Goal: Transaction & Acquisition: Purchase product/service

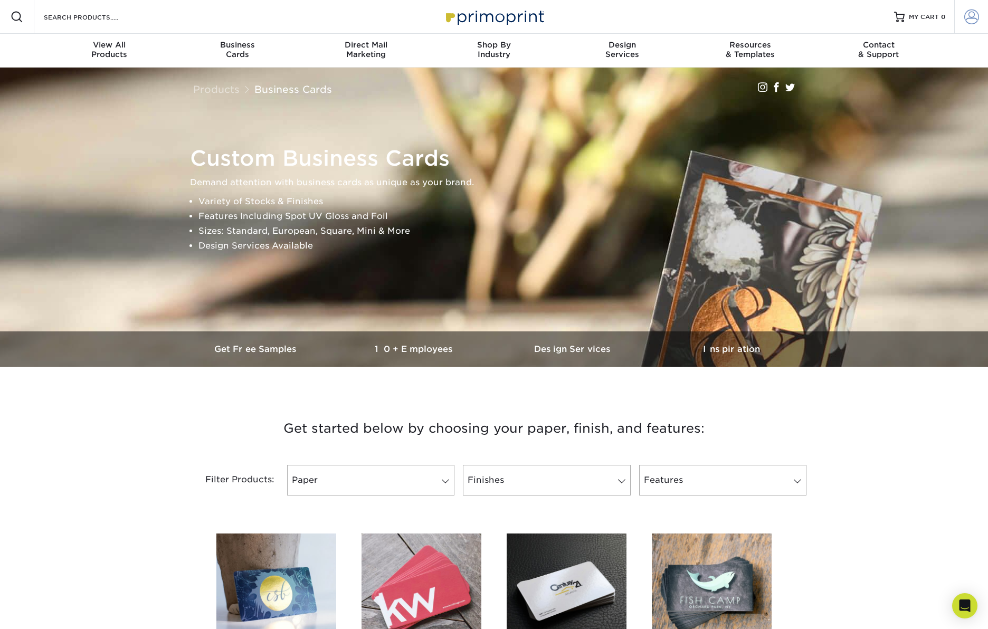
type input "[EMAIL_ADDRESS][DOMAIN_NAME]"
click at [968, 20] on span at bounding box center [971, 16] width 15 height 15
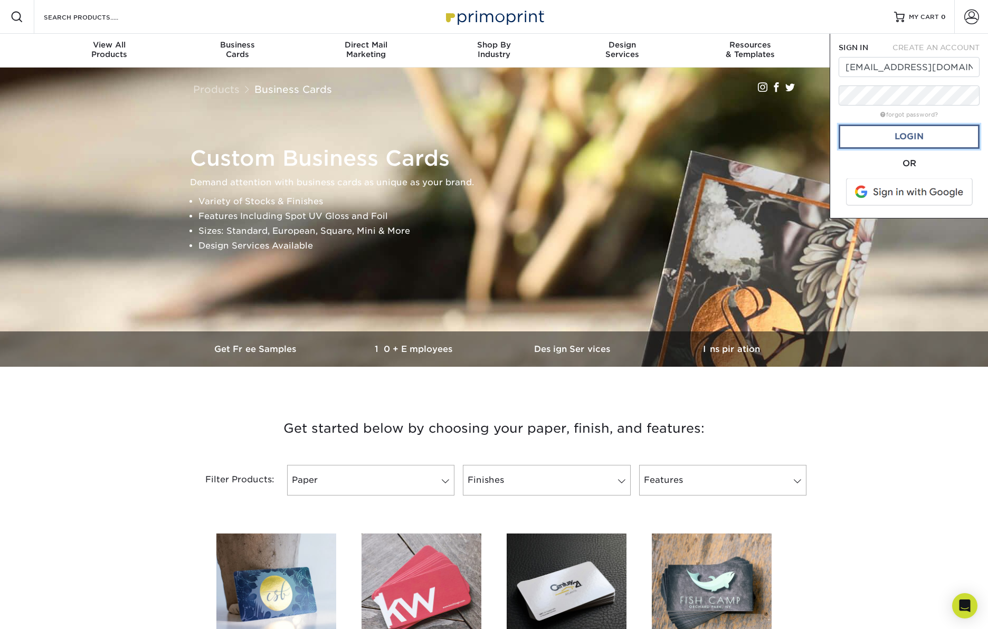
click at [914, 141] on link "Login" at bounding box center [908, 137] width 141 height 24
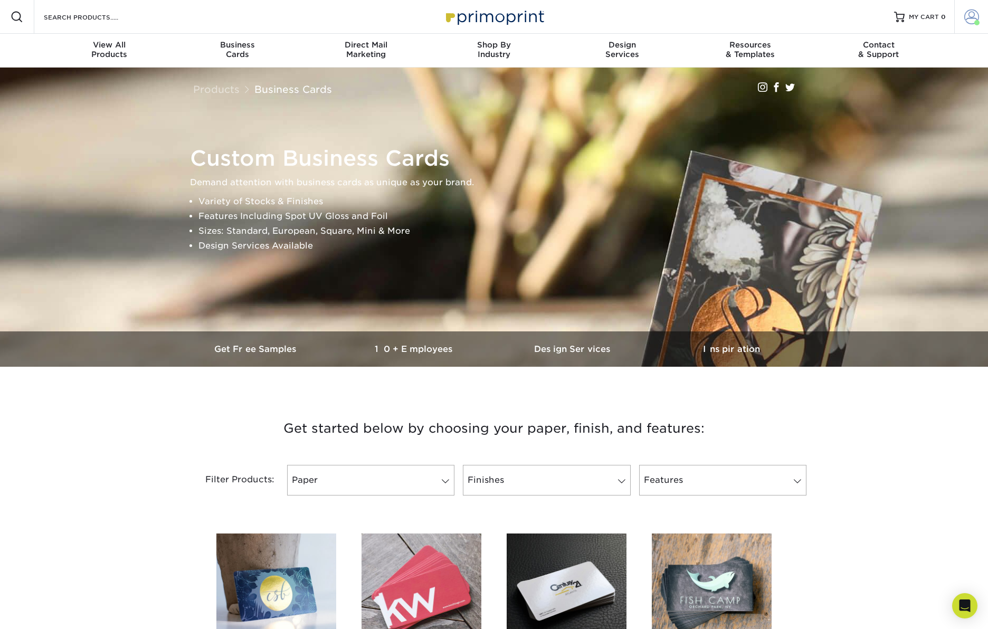
click at [970, 17] on span at bounding box center [971, 16] width 15 height 15
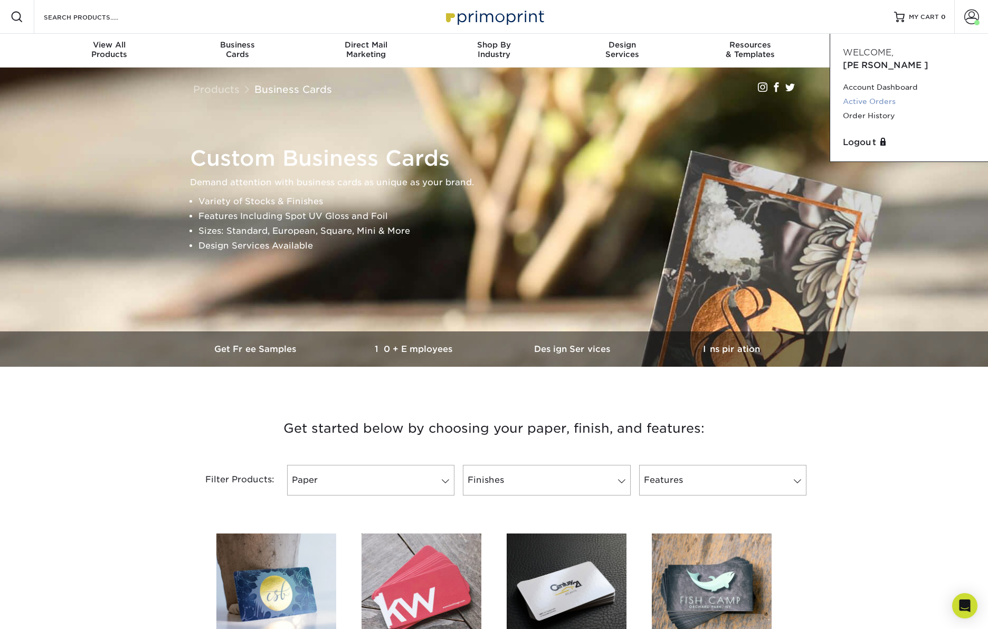
click at [875, 94] on link "Active Orders" at bounding box center [909, 101] width 132 height 14
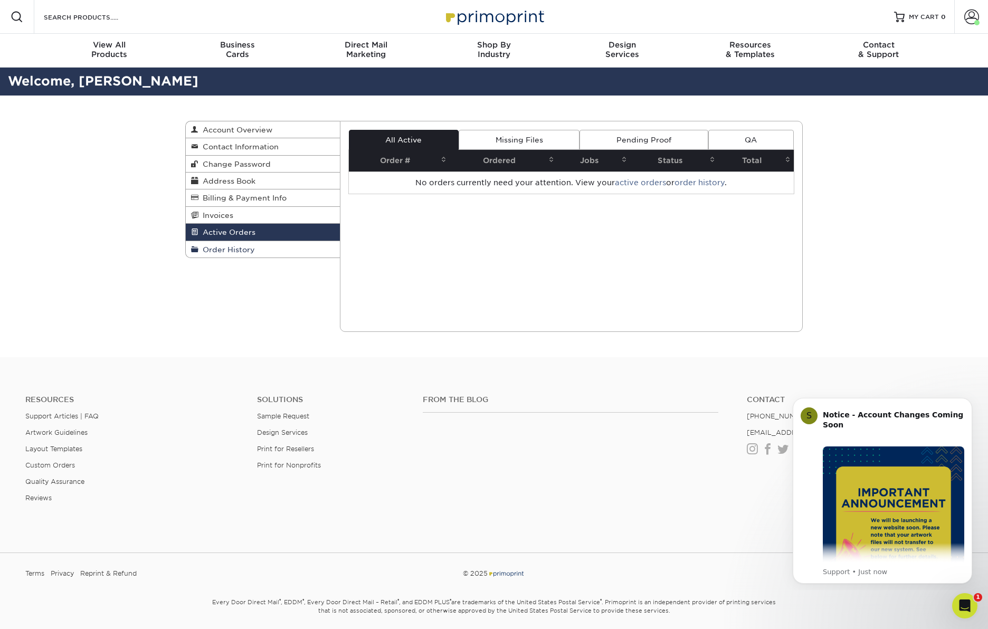
click at [212, 251] on span "Order History" at bounding box center [226, 249] width 56 height 8
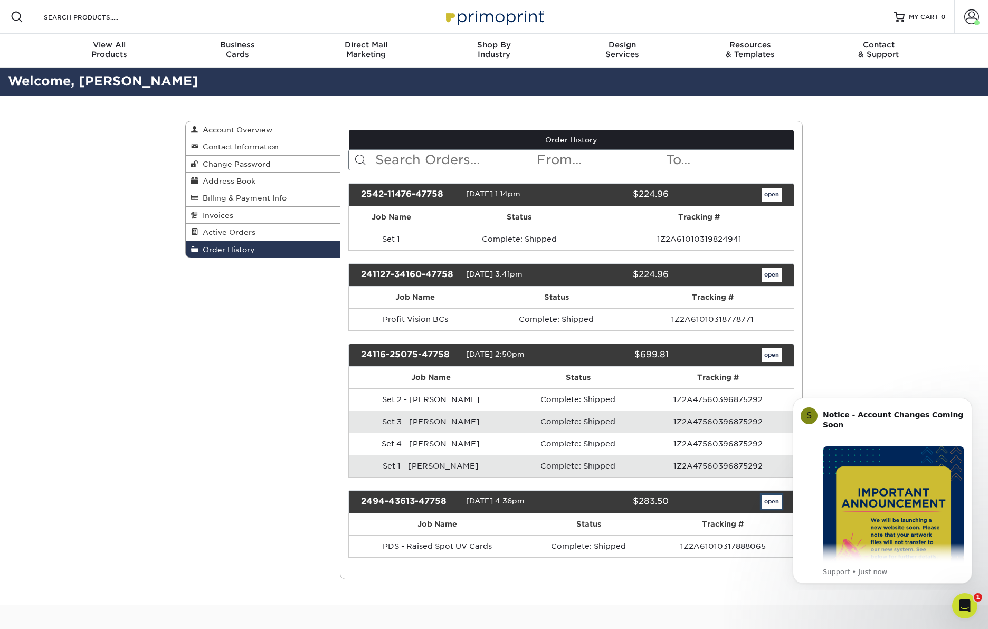
click at [767, 501] on link "open" at bounding box center [771, 502] width 20 height 14
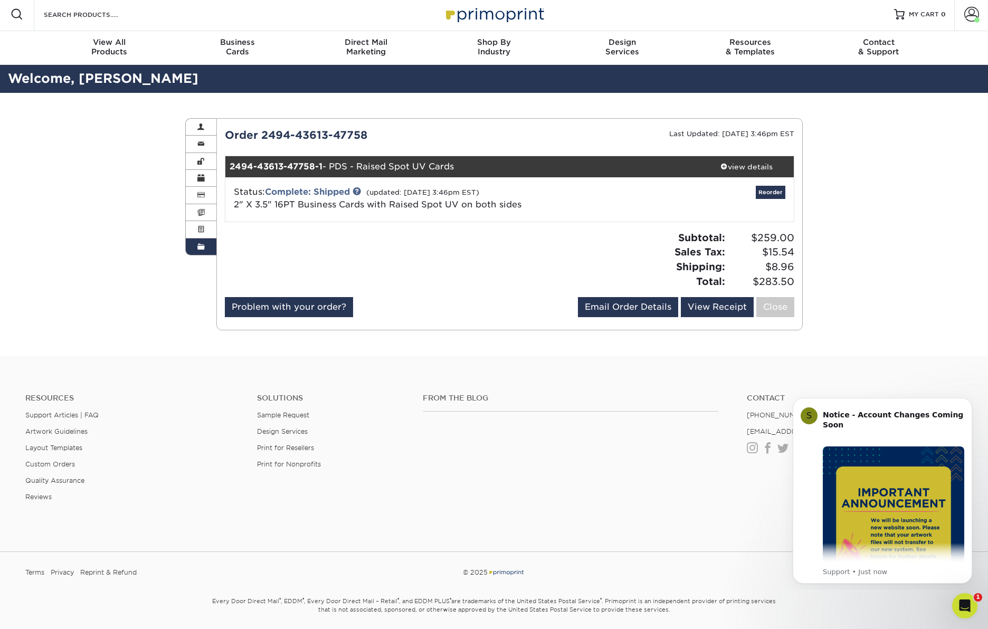
scroll to position [4, 0]
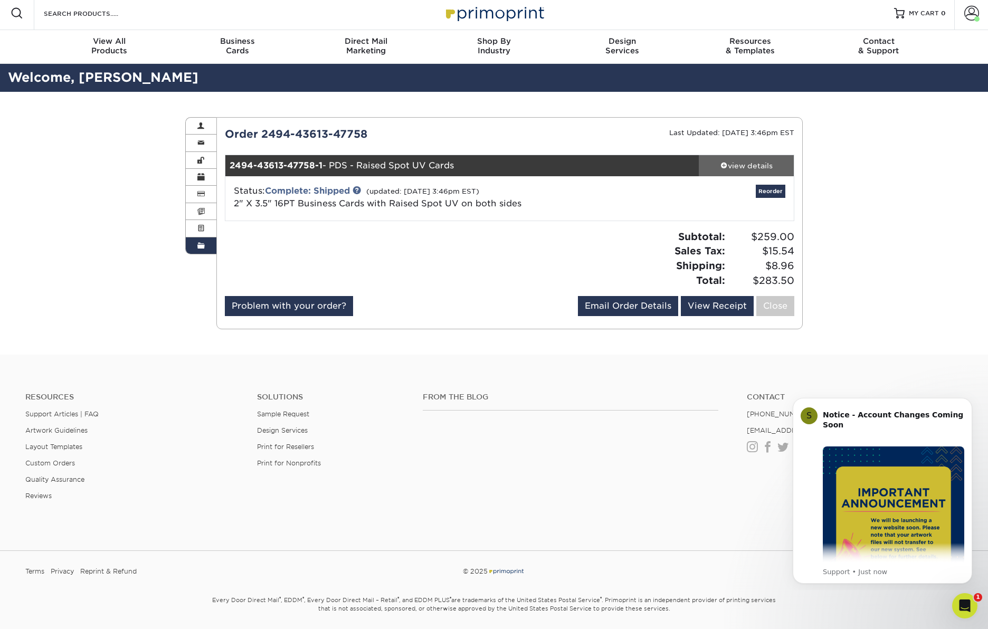
click at [756, 166] on div "view details" at bounding box center [746, 165] width 95 height 11
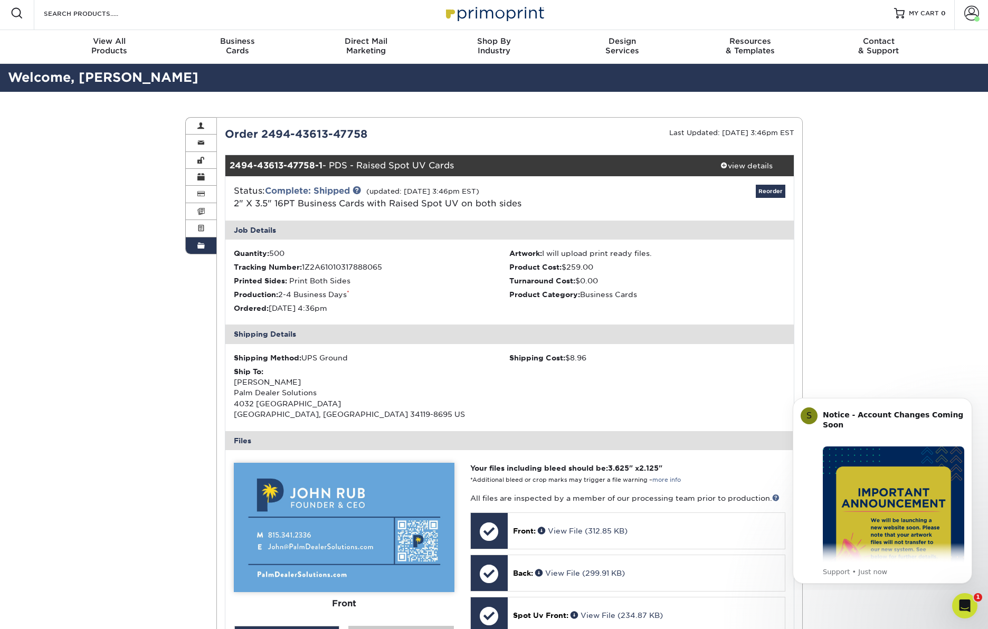
scroll to position [3, 0]
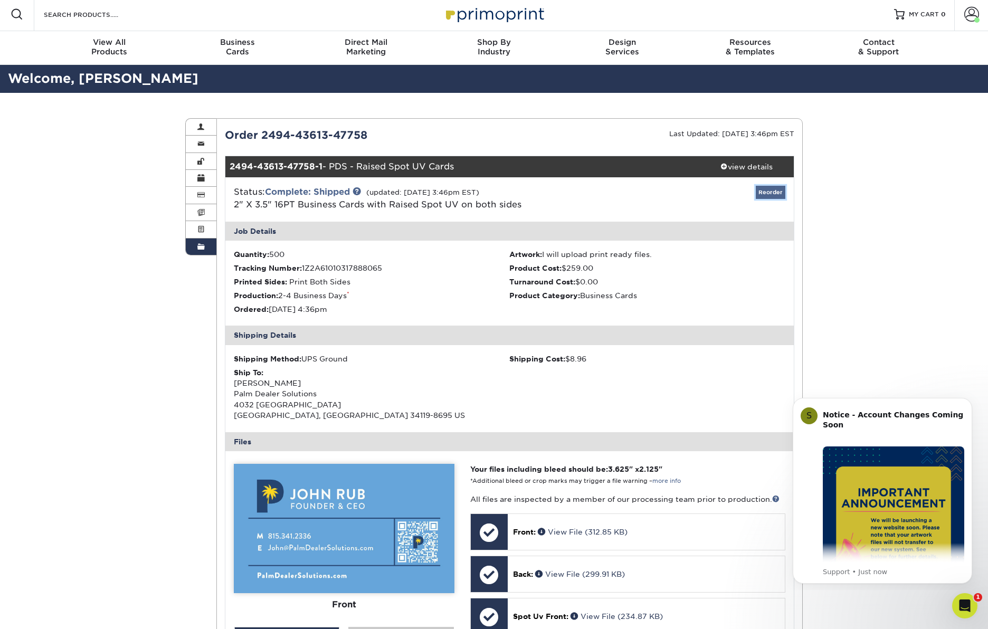
click at [768, 193] on link "Reorder" at bounding box center [771, 192] width 30 height 13
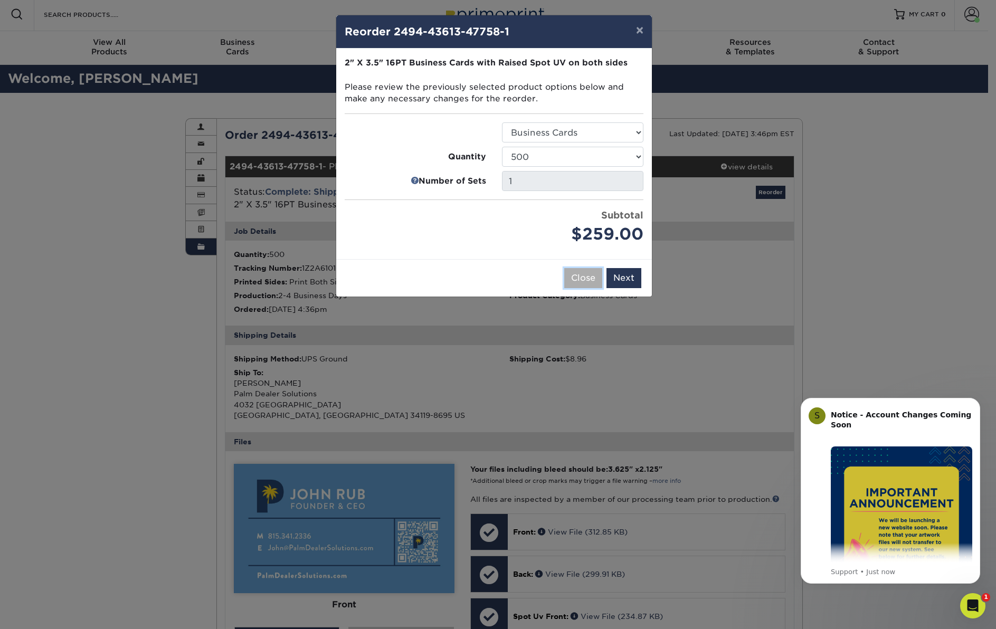
click at [583, 278] on button "Close" at bounding box center [583, 278] width 38 height 20
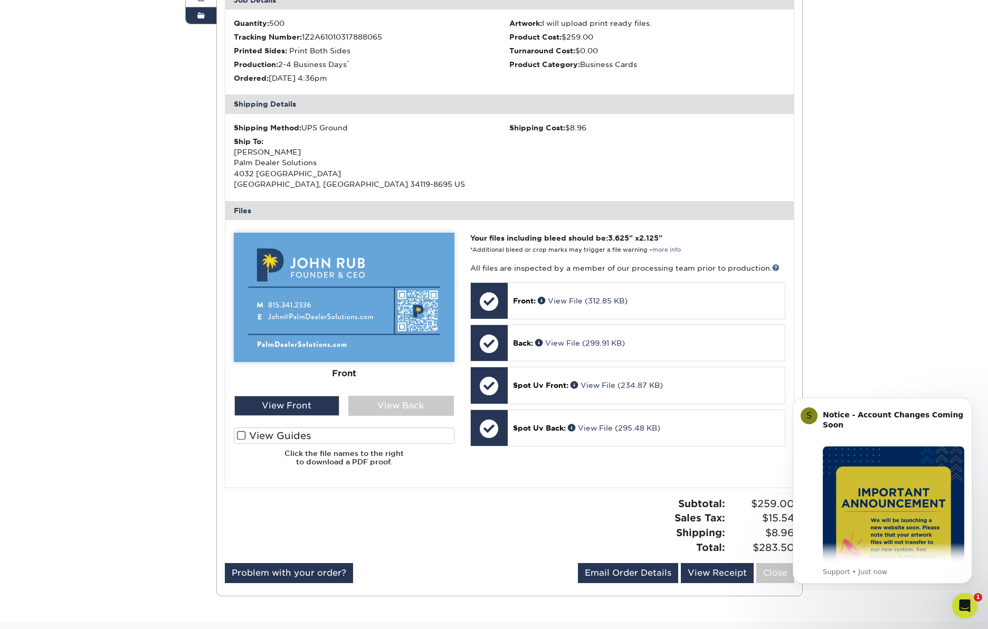
scroll to position [235, 0]
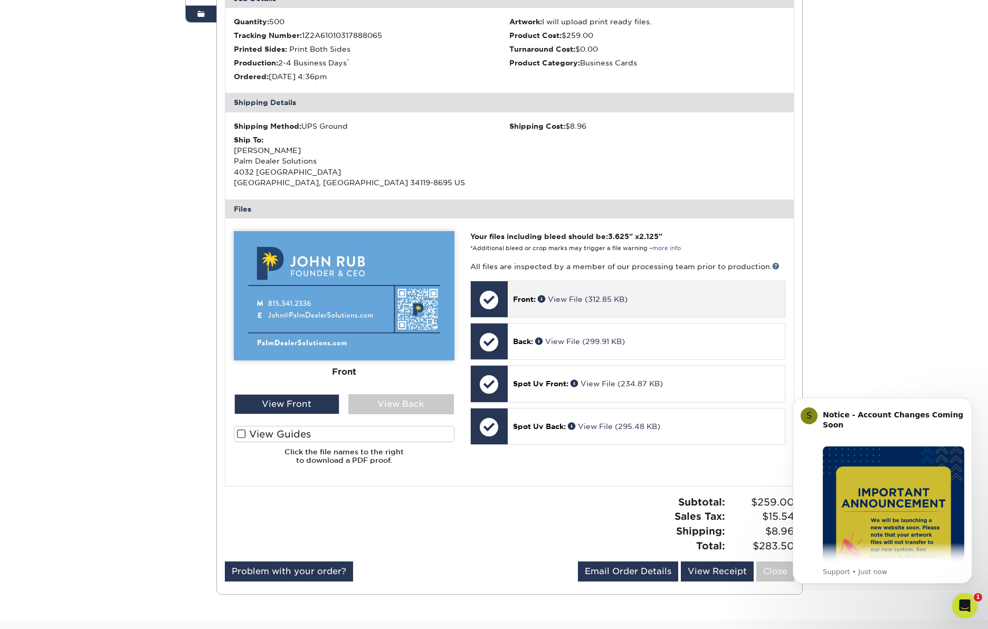
click at [643, 301] on p "Front: View File (312.85 KB)" at bounding box center [646, 299] width 266 height 11
click at [581, 297] on link "View File (312.85 KB)" at bounding box center [583, 299] width 90 height 8
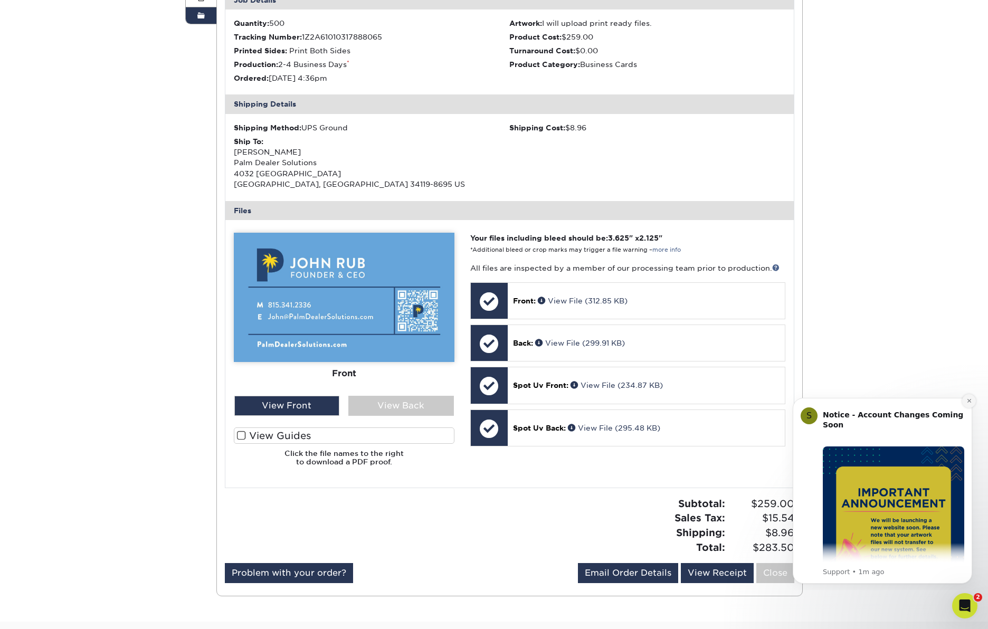
click at [970, 401] on icon "Dismiss notification" at bounding box center [969, 401] width 6 height 6
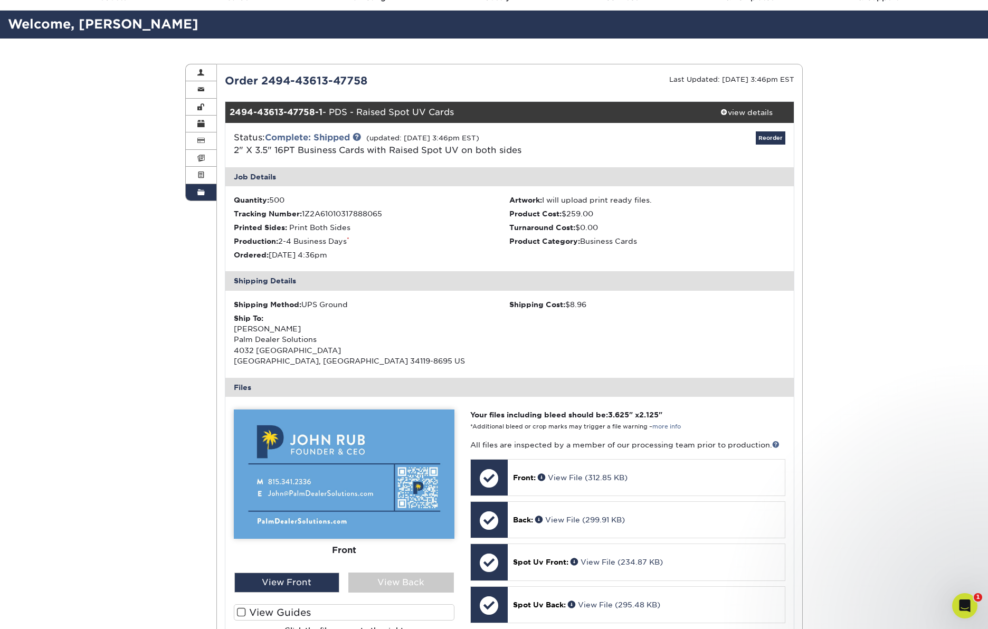
scroll to position [0, 0]
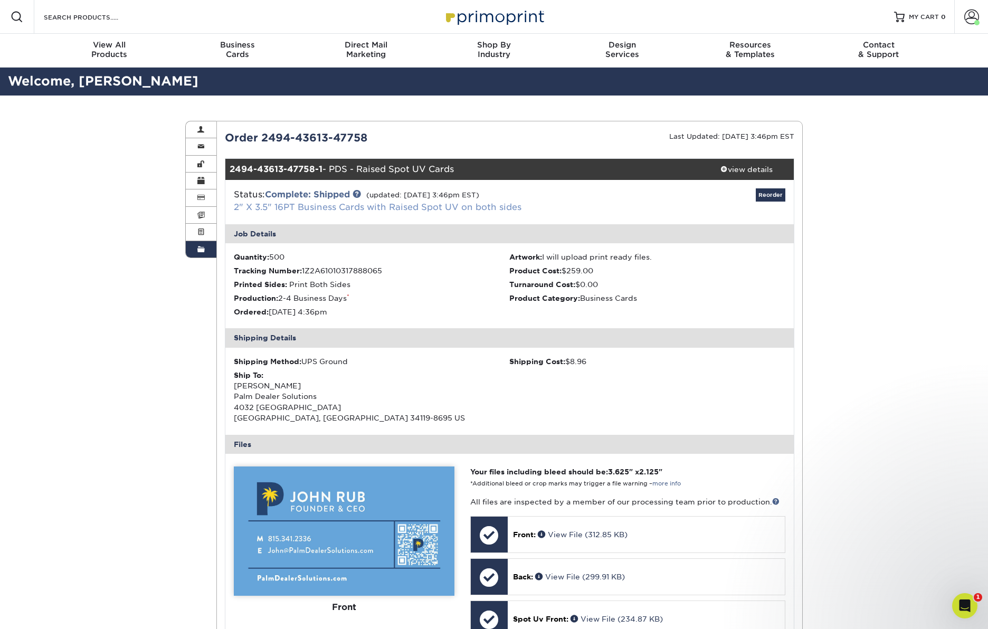
click at [471, 207] on link "2" X 3.5" 16PT Business Cards with Raised Spot UV on both sides" at bounding box center [378, 207] width 288 height 10
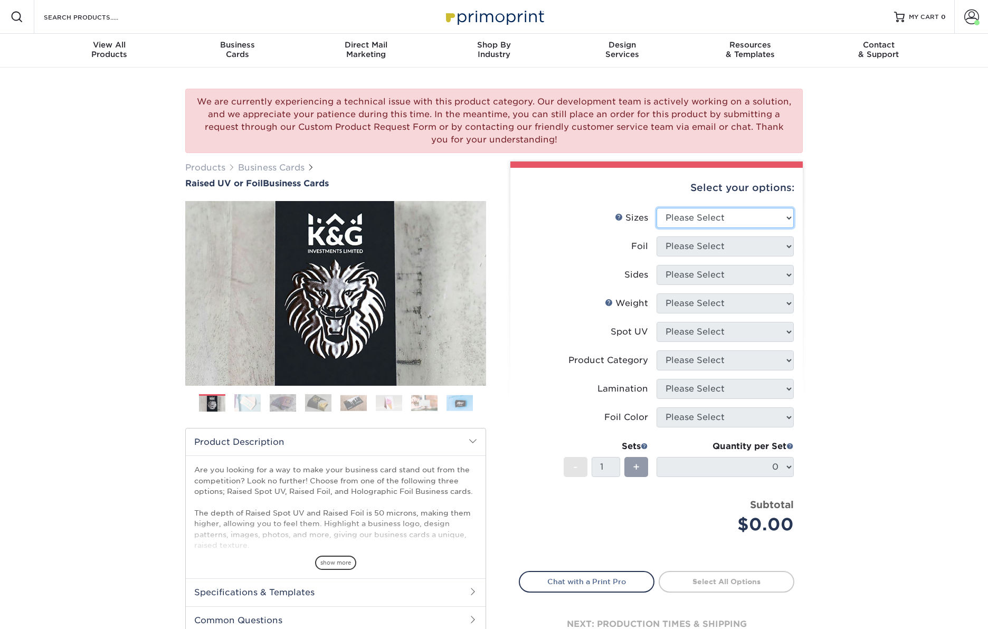
click at [737, 211] on select "Please Select 2" x 3.5" - Standard" at bounding box center [724, 218] width 137 height 20
select select "2.00x3.50"
click at [656, 208] on select "Please Select 2" x 3.5" - Standard" at bounding box center [724, 218] width 137 height 20
click at [721, 243] on select "Please Select No Yes" at bounding box center [724, 246] width 137 height 20
select select "0"
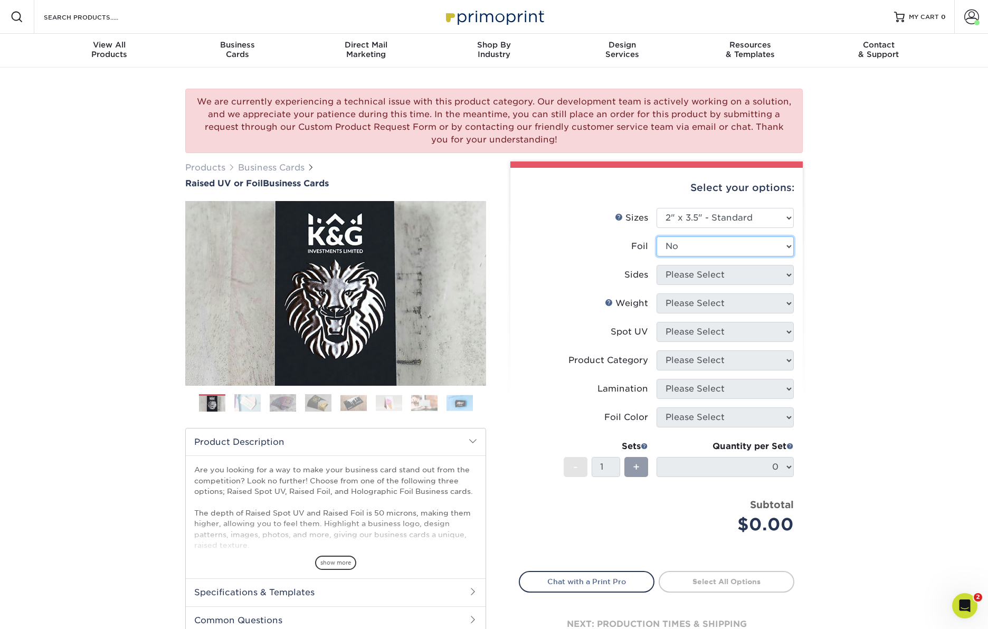
click at [656, 236] on select "Please Select No Yes" at bounding box center [724, 246] width 137 height 20
click at [702, 276] on select "Please Select Print Both Sides Print Front Only" at bounding box center [724, 275] width 137 height 20
select select "13abbda7-1d64-4f25-8bb2-c179b224825d"
click at [656, 265] on select "Please Select Print Both Sides Print Front Only" at bounding box center [724, 275] width 137 height 20
click at [705, 303] on select "Please Select 16PT" at bounding box center [724, 303] width 137 height 20
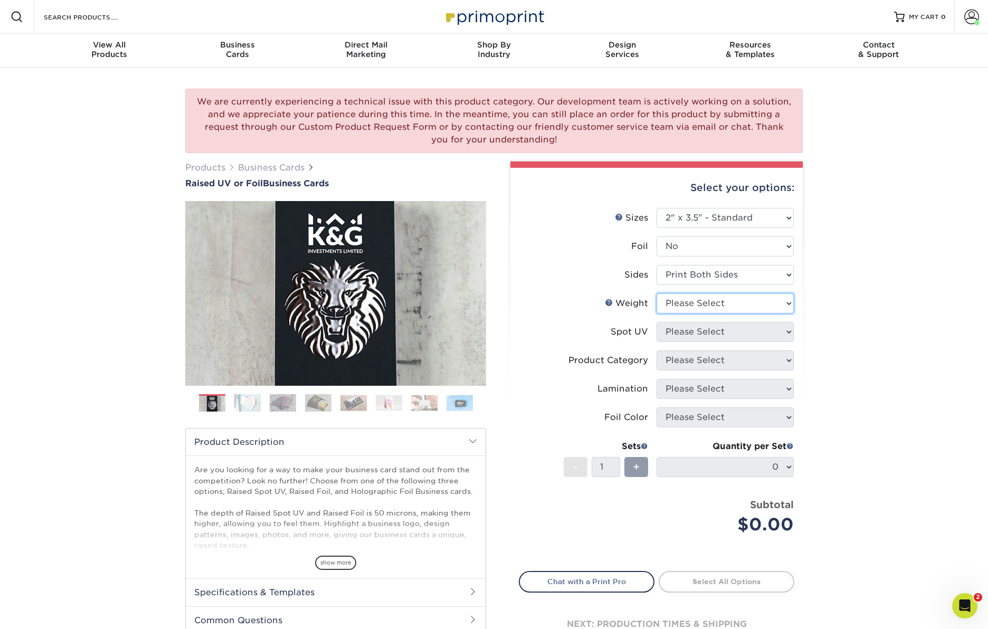
select select "16PT"
click at [656, 293] on select "Please Select 16PT" at bounding box center [724, 303] width 137 height 20
click at [696, 329] on select "Please Select No Spot UV Front Only" at bounding box center [724, 332] width 137 height 20
select select "1"
click at [656, 322] on select "Please Select No Spot UV Front Only" at bounding box center [724, 332] width 137 height 20
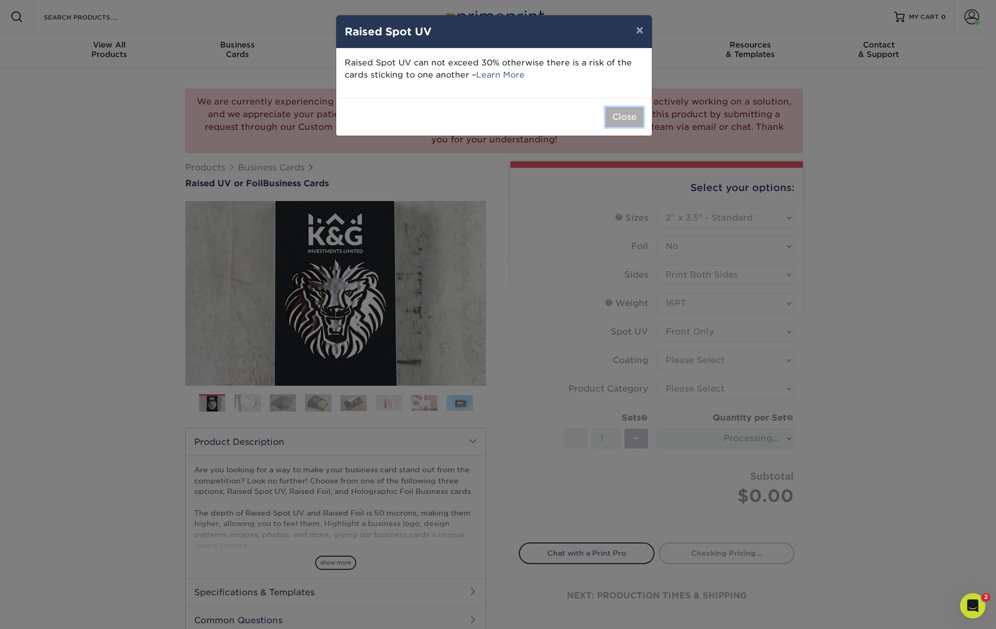
click at [632, 119] on button "Close" at bounding box center [624, 117] width 38 height 20
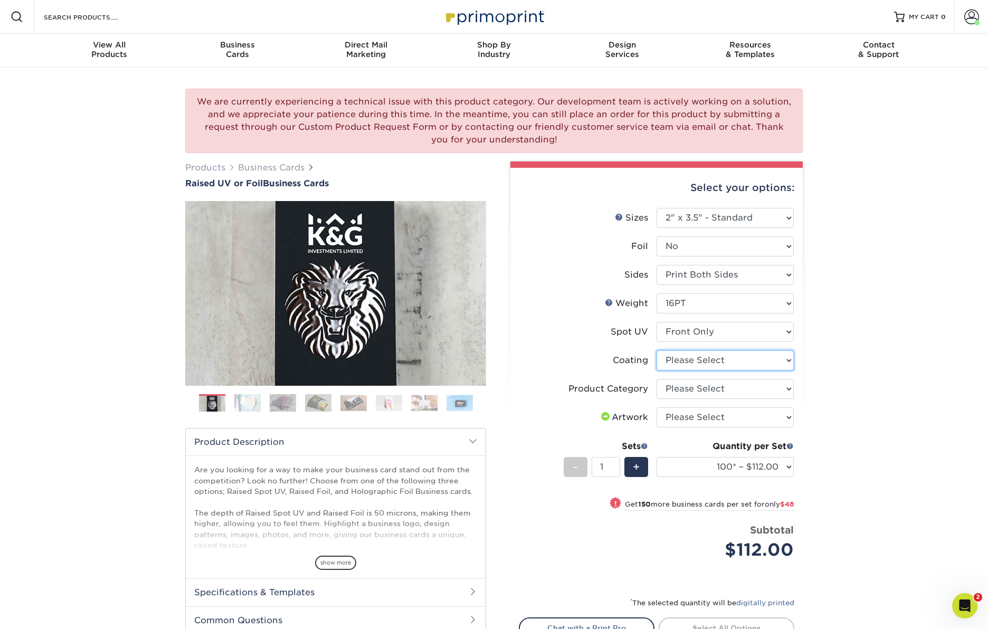
click at [725, 361] on select at bounding box center [724, 360] width 137 height 20
select select "3e7618de-abca-4bda-9f97-8b9129e913d8"
click at [656, 350] on select at bounding box center [724, 360] width 137 height 20
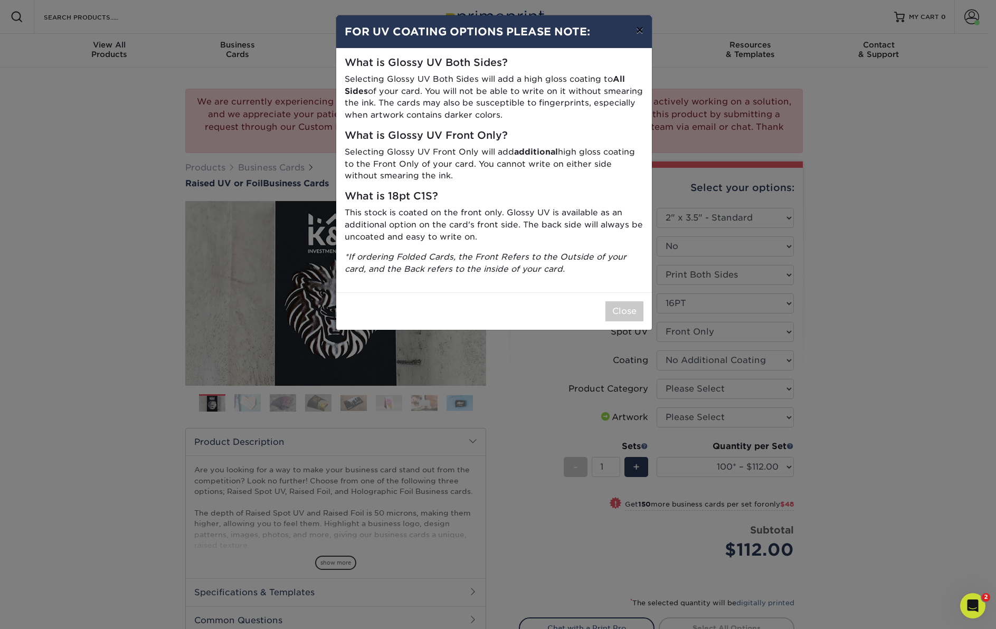
click at [638, 34] on button "×" at bounding box center [639, 30] width 24 height 30
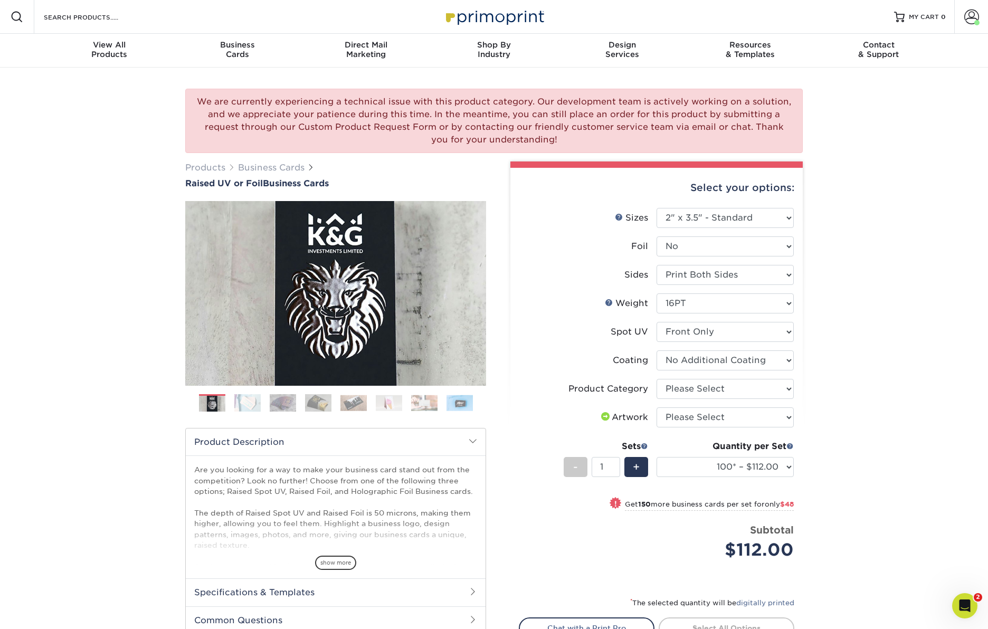
click at [854, 362] on div "We are currently experiencing a technical issue with this product category. Our…" at bounding box center [494, 404] width 988 height 673
click at [757, 326] on select "Please Select No Spot UV Front Only" at bounding box center [724, 332] width 137 height 20
click at [739, 380] on select "Please Select Business Cards" at bounding box center [724, 389] width 137 height 20
select select "3b5148f1-0588-4f88-a218-97bcfdce65c1"
click at [656, 379] on select "Please Select Business Cards" at bounding box center [724, 389] width 137 height 20
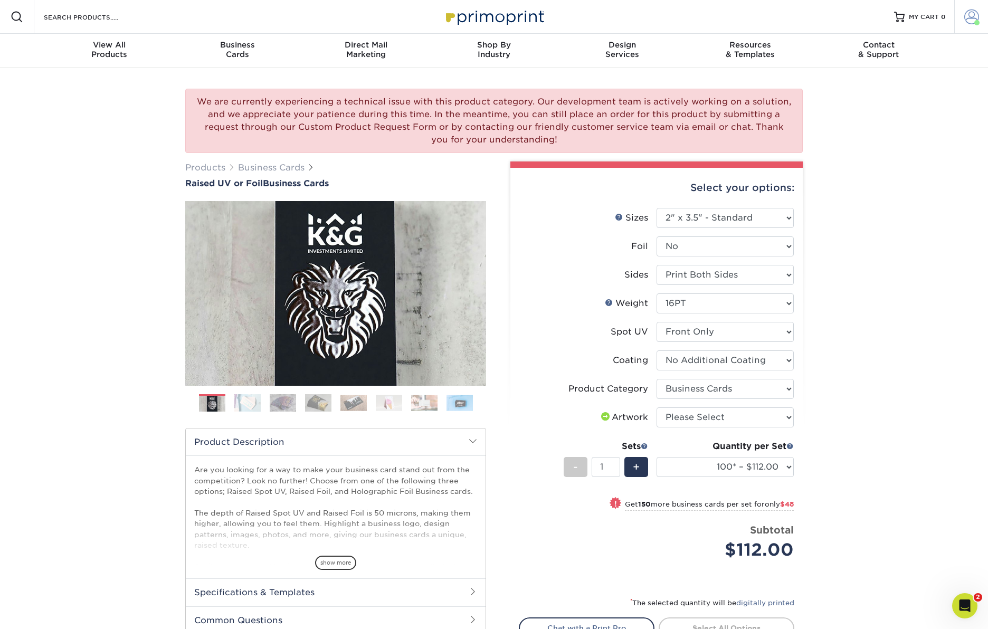
click at [971, 16] on span at bounding box center [971, 16] width 15 height 15
click at [883, 109] on link "Order History" at bounding box center [909, 116] width 132 height 14
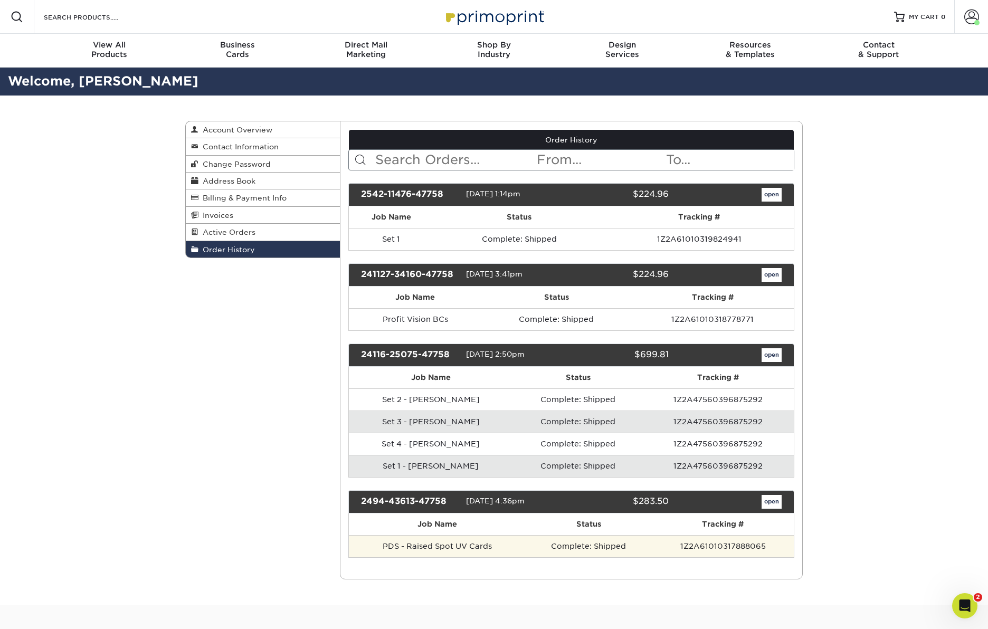
click at [602, 546] on td "Complete: Shipped" at bounding box center [589, 546] width 126 height 22
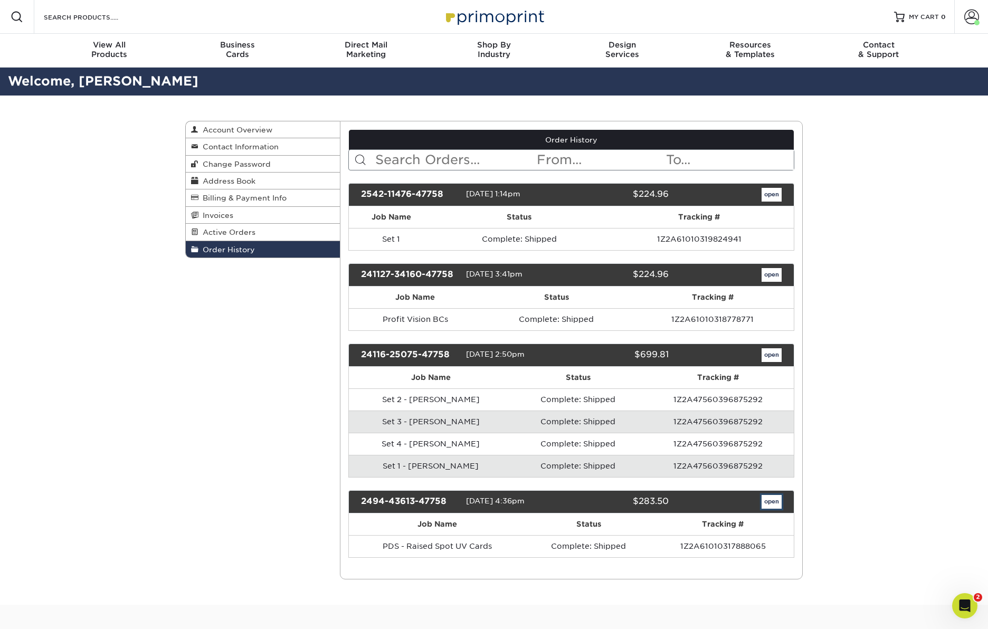
click at [769, 499] on link "open" at bounding box center [771, 502] width 20 height 14
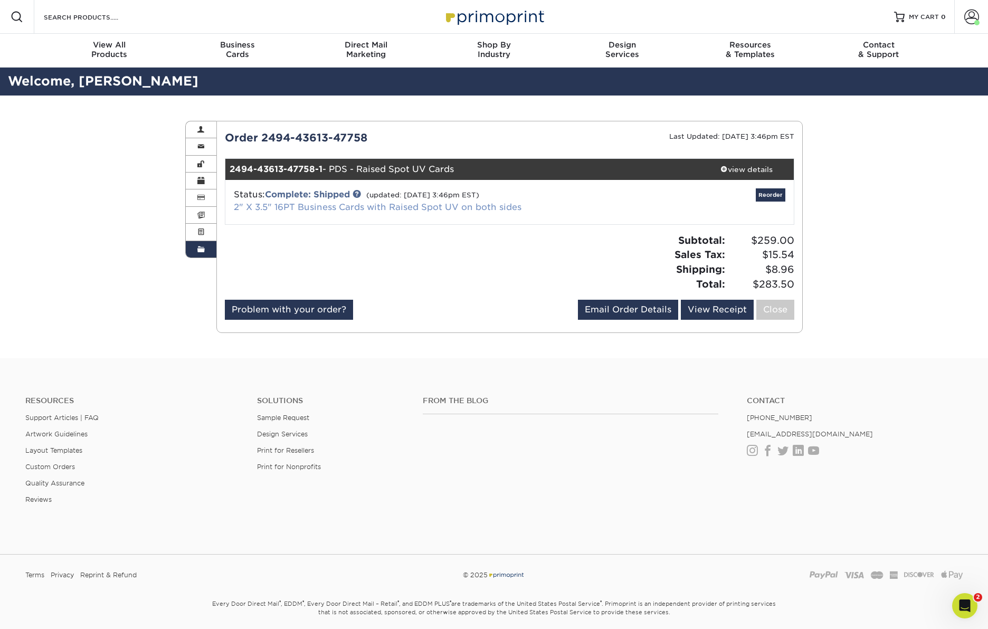
click at [390, 208] on link "2" X 3.5" 16PT Business Cards with Raised Spot UV on both sides" at bounding box center [378, 207] width 288 height 10
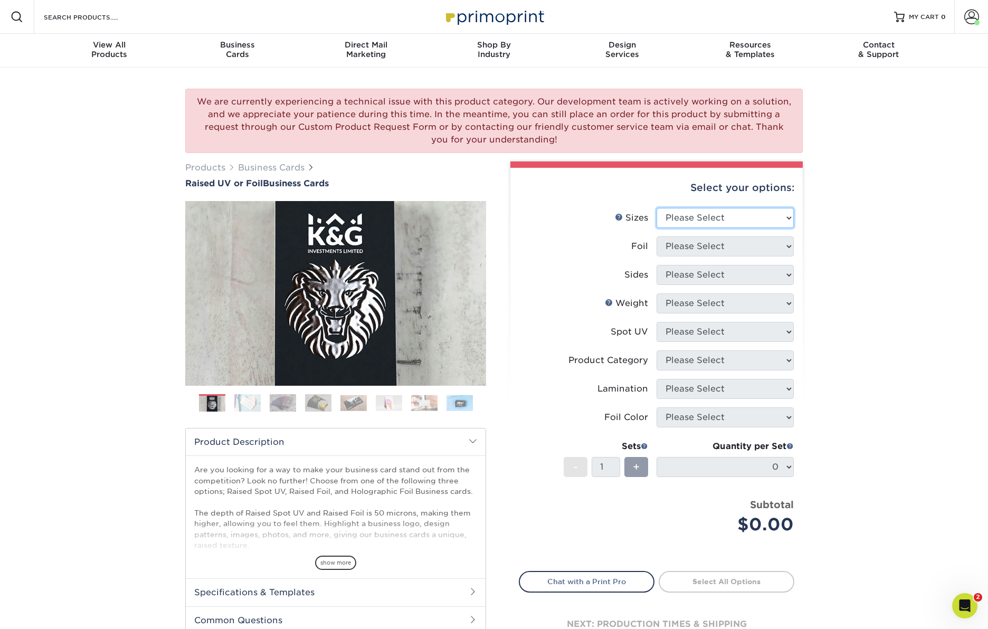
click at [713, 218] on select "Please Select 2" x 3.5" - Standard" at bounding box center [724, 218] width 137 height 20
select select "2.00x3.50"
click at [656, 208] on select "Please Select 2" x 3.5" - Standard" at bounding box center [724, 218] width 137 height 20
click at [712, 247] on select "Please Select No Yes" at bounding box center [724, 246] width 137 height 20
select select "0"
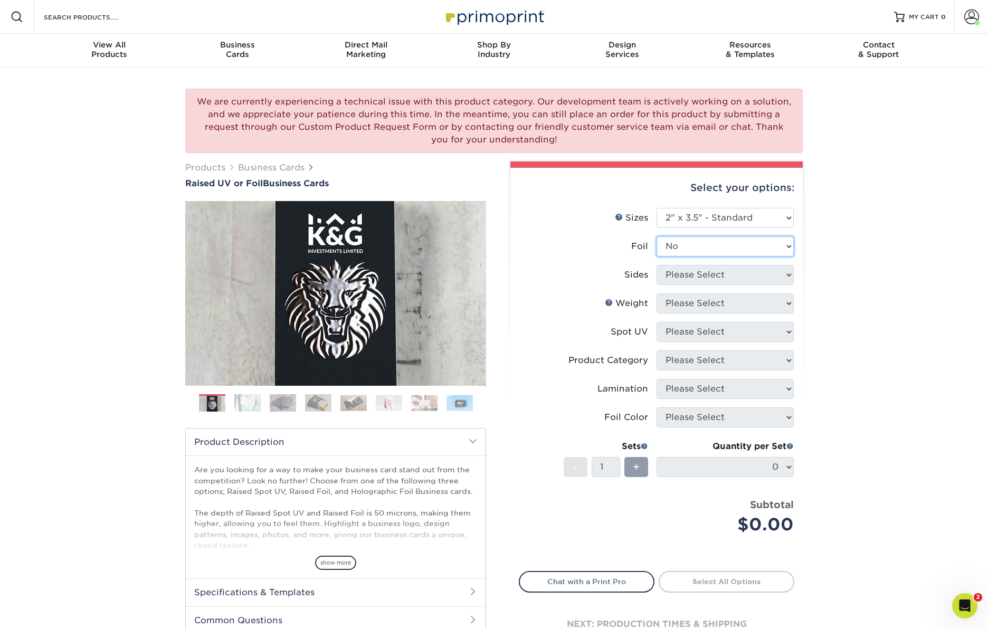
click at [656, 236] on select "Please Select No Yes" at bounding box center [724, 246] width 137 height 20
click at [695, 278] on select "Please Select Print Both Sides Print Front Only" at bounding box center [724, 275] width 137 height 20
select select "13abbda7-1d64-4f25-8bb2-c179b224825d"
click at [656, 265] on select "Please Select Print Both Sides Print Front Only" at bounding box center [724, 275] width 137 height 20
click at [716, 303] on select "Please Select 16PT" at bounding box center [724, 303] width 137 height 20
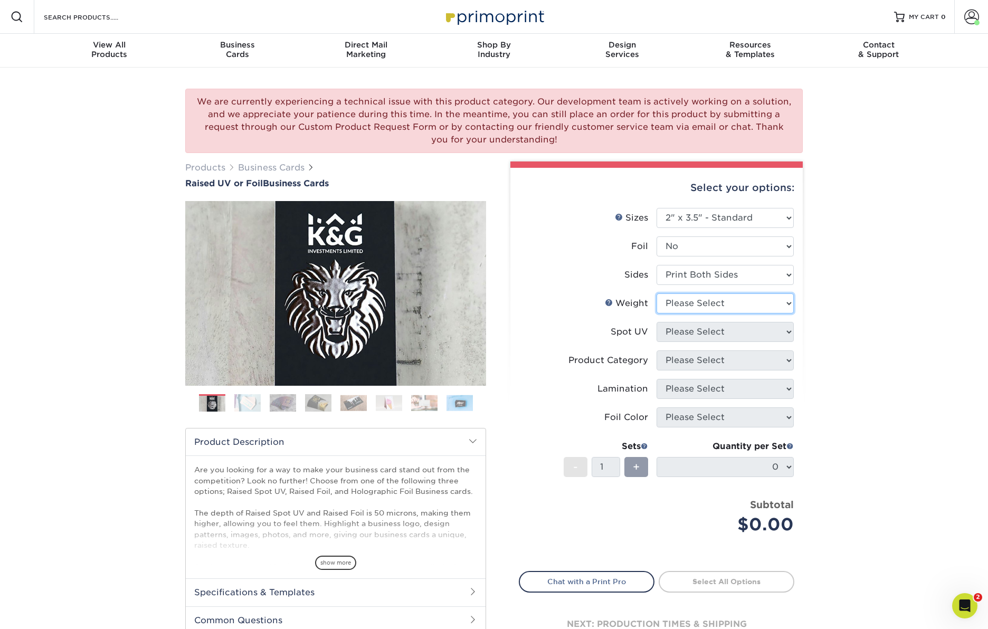
select select "16PT"
click at [656, 293] on select "Please Select 16PT" at bounding box center [724, 303] width 137 height 20
click at [710, 333] on select "Please Select No Spot UV Front Only" at bounding box center [724, 332] width 137 height 20
select select "1"
click at [656, 322] on select "Please Select No Spot UV Front Only" at bounding box center [724, 332] width 137 height 20
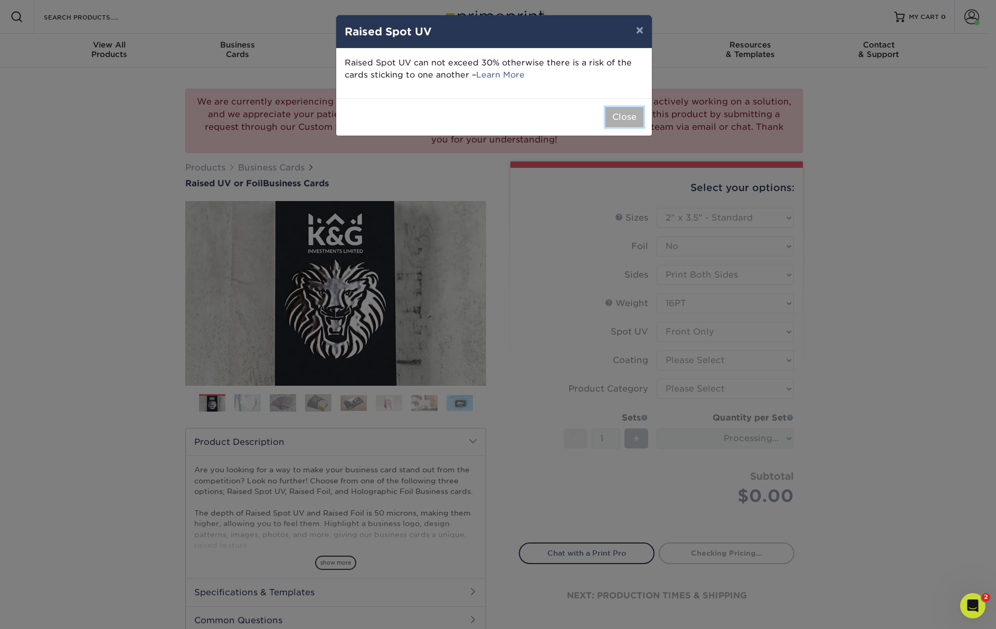
click at [633, 118] on button "Close" at bounding box center [624, 117] width 38 height 20
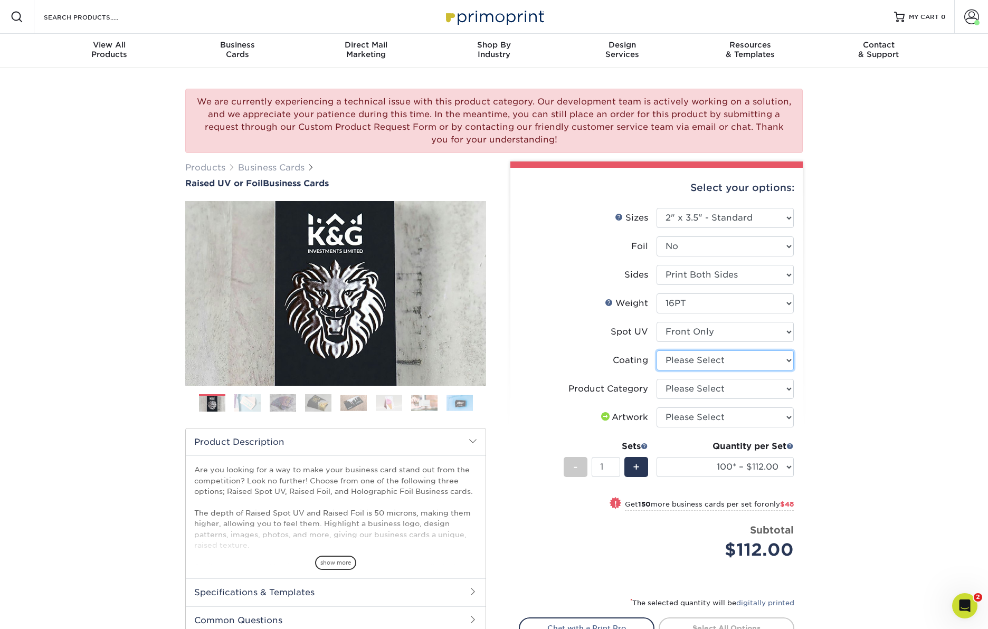
click at [712, 359] on select at bounding box center [724, 360] width 137 height 20
select select "3e7618de-abca-4bda-9f97-8b9129e913d8"
click at [656, 350] on select at bounding box center [724, 360] width 137 height 20
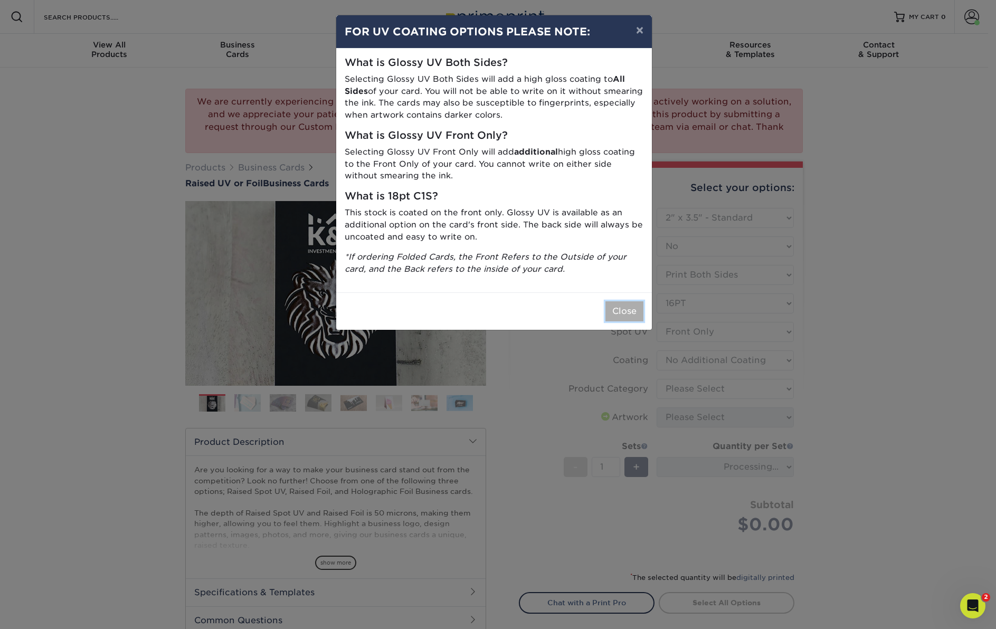
click at [633, 314] on button "Close" at bounding box center [624, 311] width 38 height 20
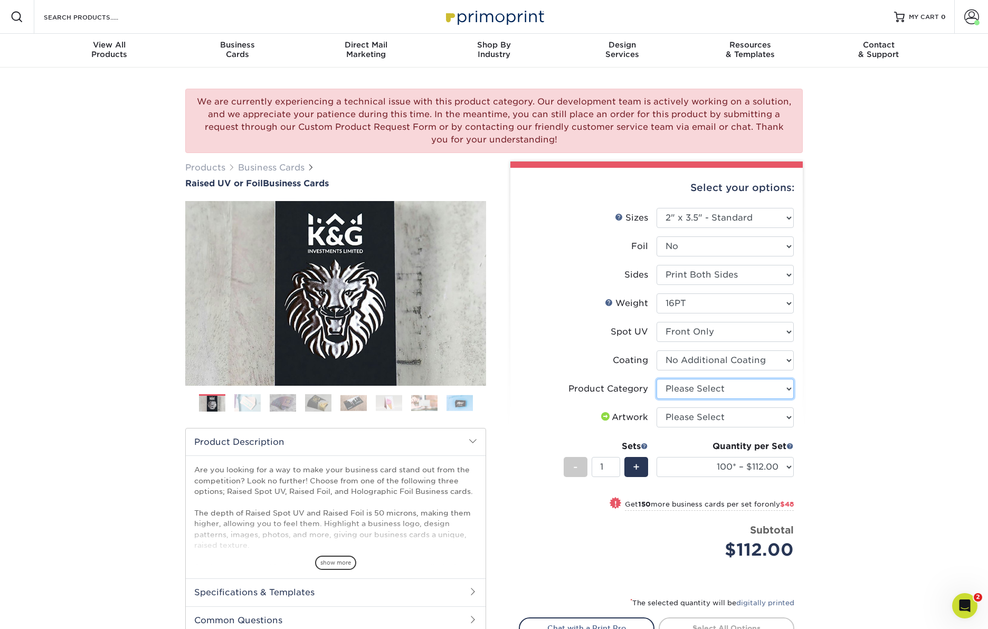
click at [732, 390] on select "Please Select Business Cards" at bounding box center [724, 389] width 137 height 20
select select "3b5148f1-0588-4f88-a218-97bcfdce65c1"
click at [656, 379] on select "Please Select Business Cards" at bounding box center [724, 389] width 137 height 20
click at [738, 425] on select "Please Select I will upload files I need a design - $100" at bounding box center [724, 417] width 137 height 20
select select "upload"
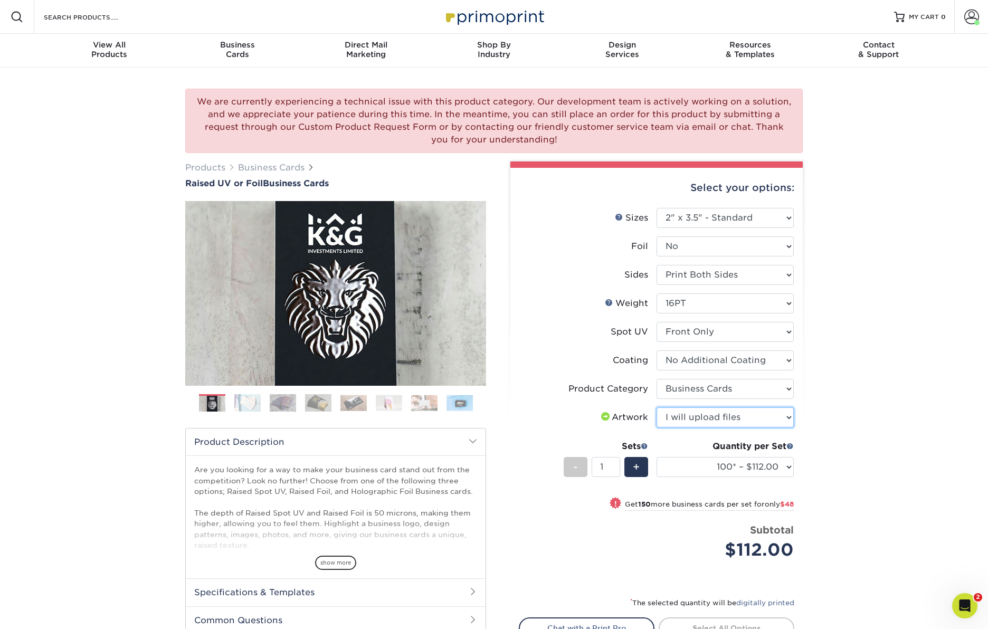
click at [656, 407] on select "Please Select I will upload files I need a design - $100" at bounding box center [724, 417] width 137 height 20
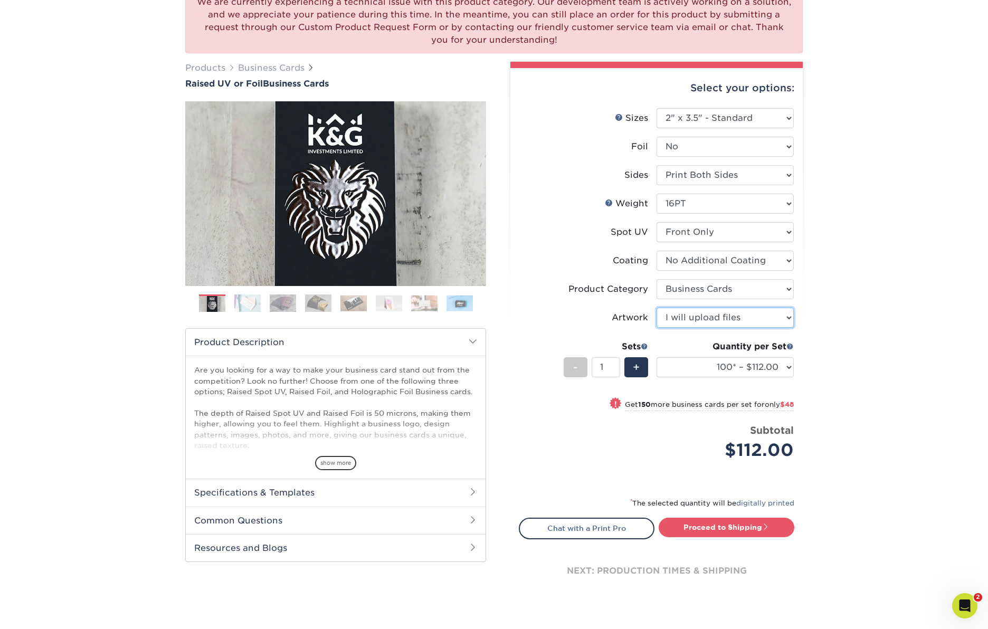
scroll to position [104, 0]
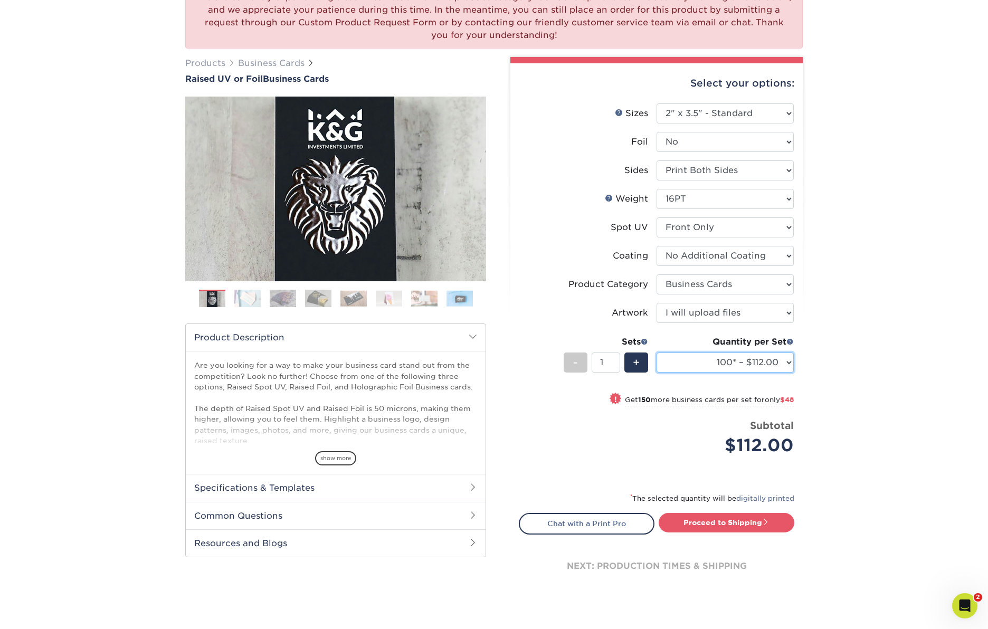
click at [784, 360] on select "100* – $112.00 250* – $160.00 500* – $216.00" at bounding box center [724, 362] width 137 height 20
select select "250* – $160.00"
click at [656, 352] on select "100* – $112.00 250* – $160.00 500* – $216.00" at bounding box center [724, 362] width 137 height 20
click at [786, 362] on select "100* – $112.00 250* – $160.00 500* – $216.00" at bounding box center [724, 362] width 137 height 20
click at [656, 352] on select "100* – $112.00 250* – $160.00 500* – $216.00" at bounding box center [724, 362] width 137 height 20
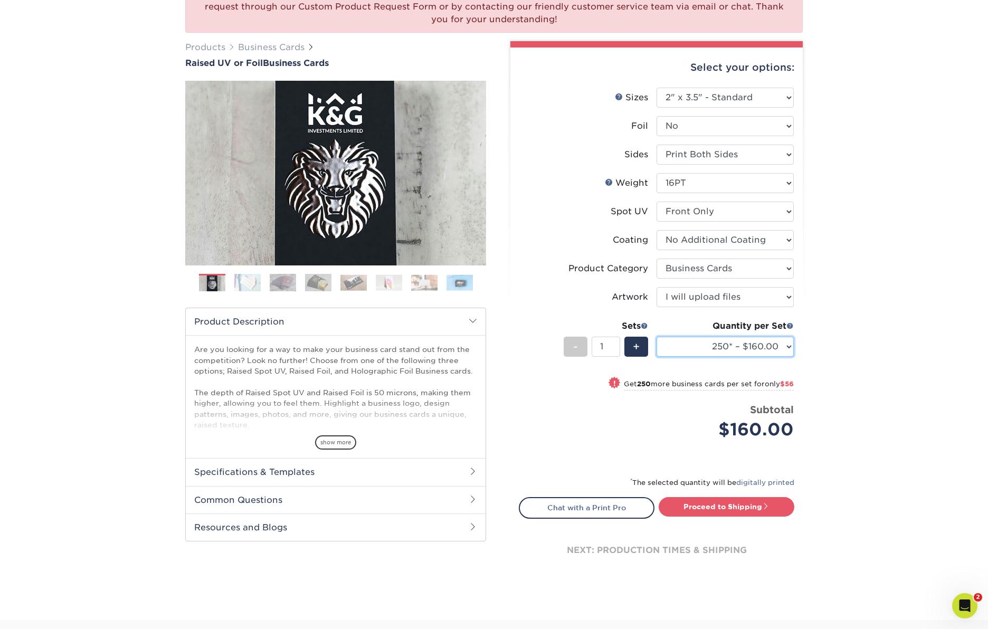
scroll to position [0, 0]
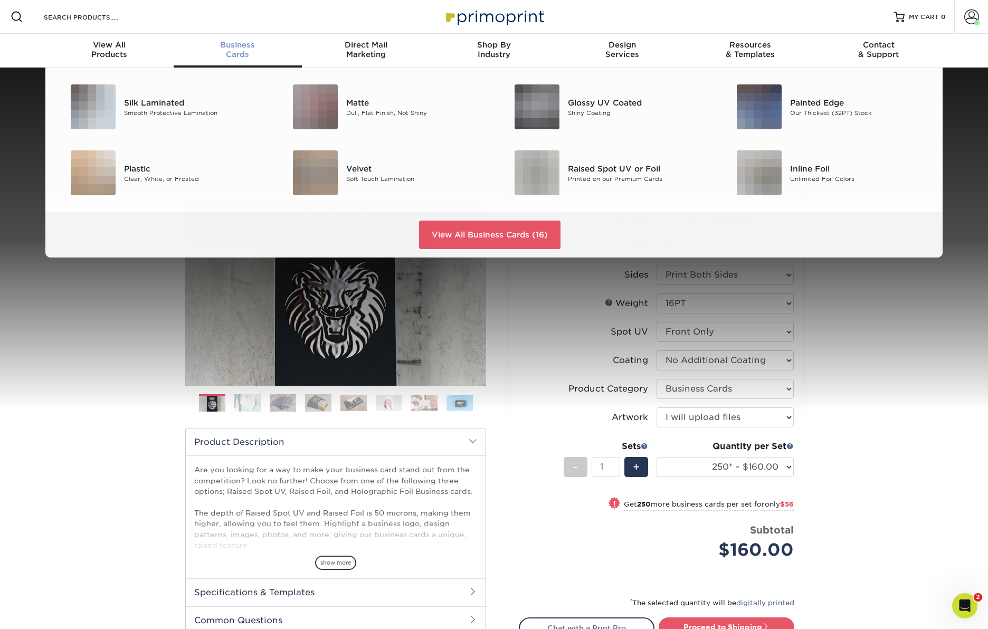
click at [238, 54] on div "Business Cards" at bounding box center [238, 49] width 128 height 19
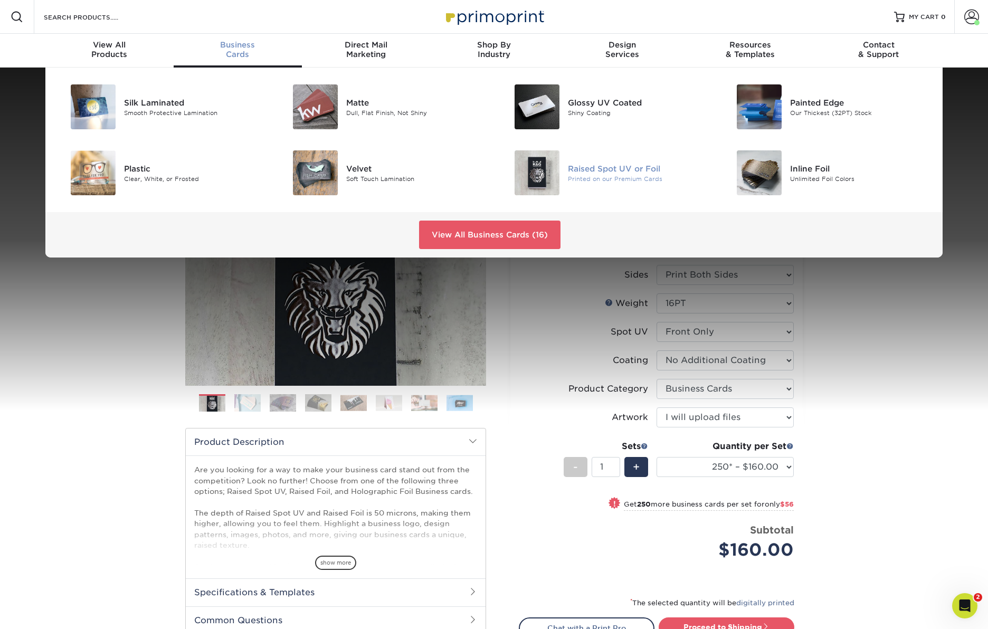
click at [591, 168] on div "Raised Spot UV or Foil" at bounding box center [638, 169] width 140 height 12
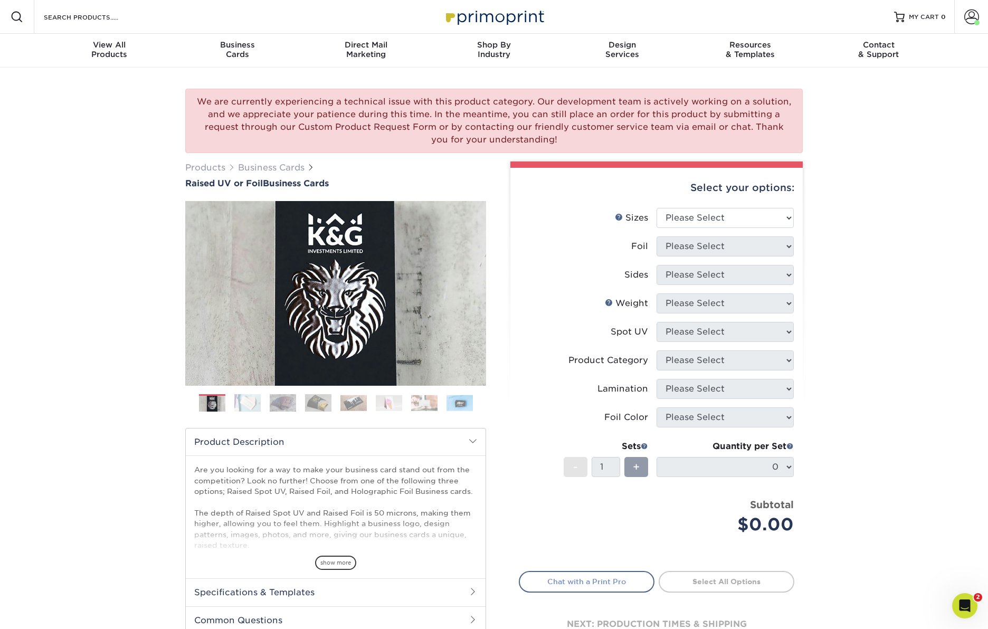
click at [593, 583] on link "Chat with a Print Pro" at bounding box center [587, 581] width 136 height 21
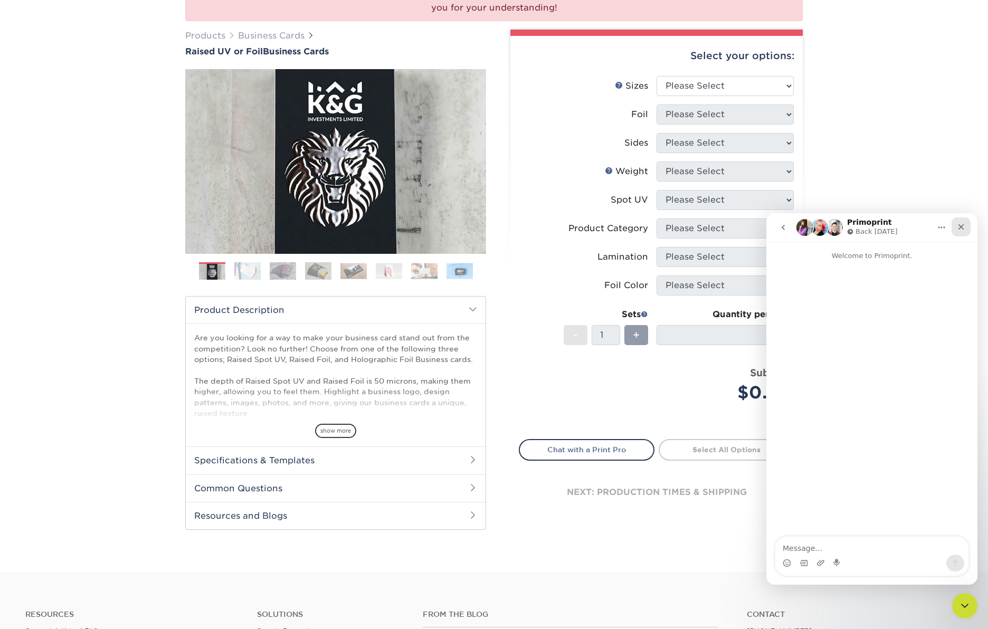
scroll to position [196, 0]
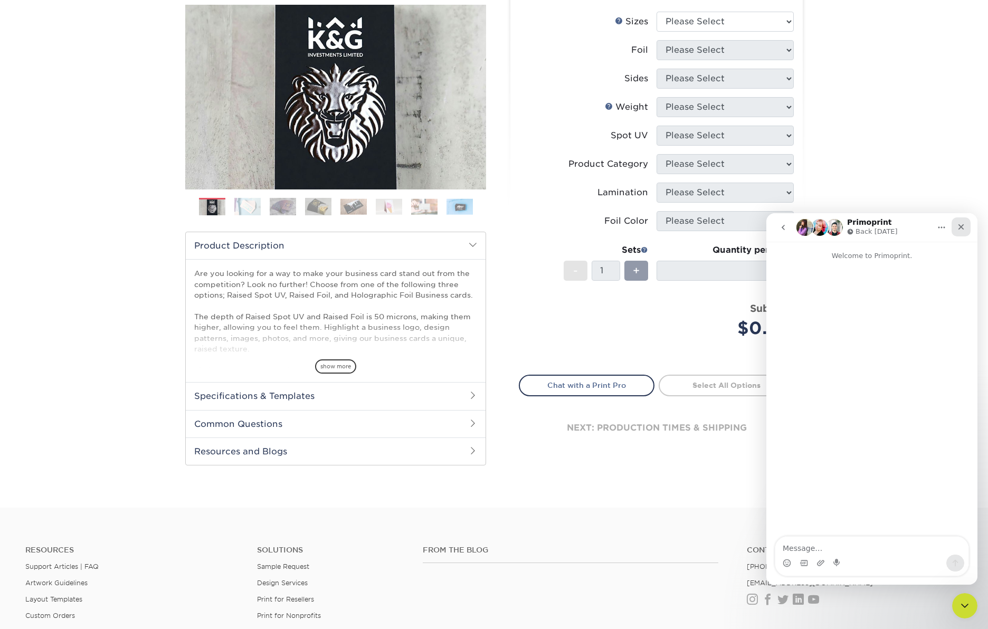
click at [961, 229] on icon "Close" at bounding box center [961, 227] width 8 height 8
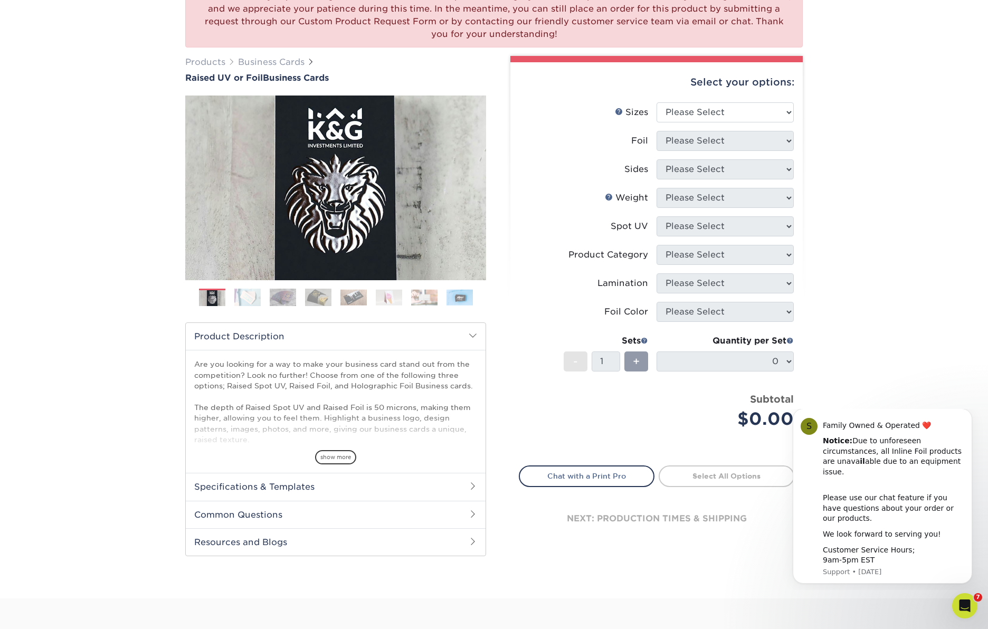
scroll to position [116, 0]
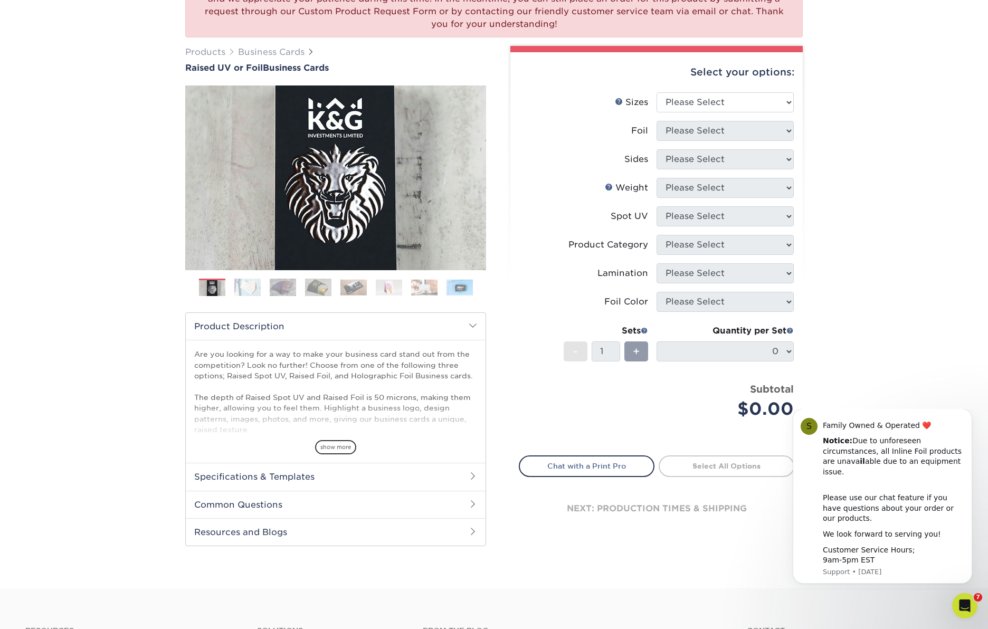
click at [791, 331] on span at bounding box center [789, 330] width 7 height 7
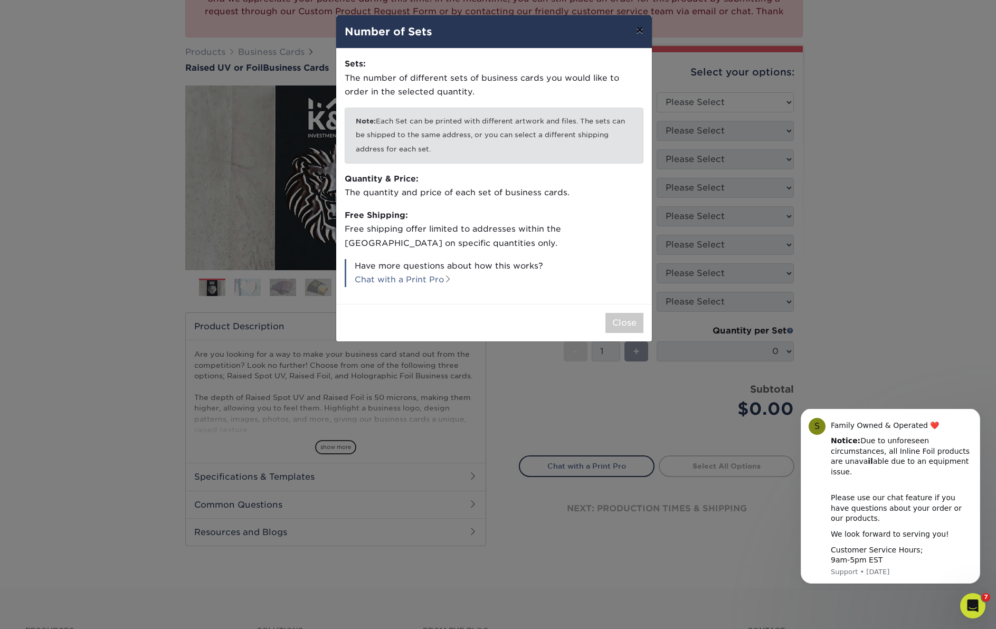
click at [638, 33] on button "×" at bounding box center [639, 30] width 24 height 30
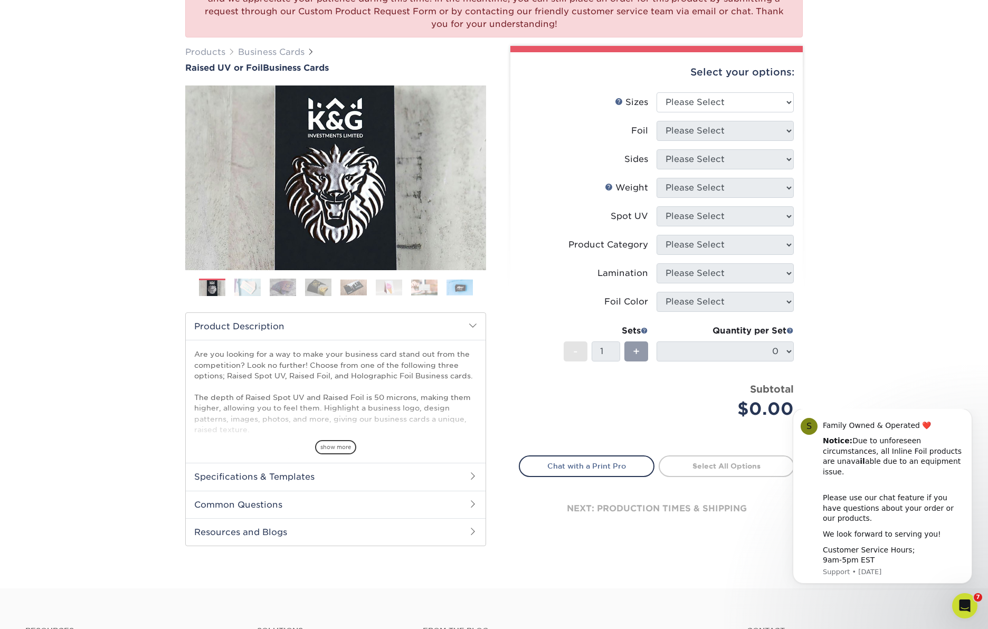
drag, startPoint x: 677, startPoint y: 419, endPoint x: 664, endPoint y: 413, distance: 15.3
click at [677, 419] on div "$0.00" at bounding box center [728, 408] width 129 height 25
click at [333, 443] on span "show more" at bounding box center [335, 447] width 41 height 14
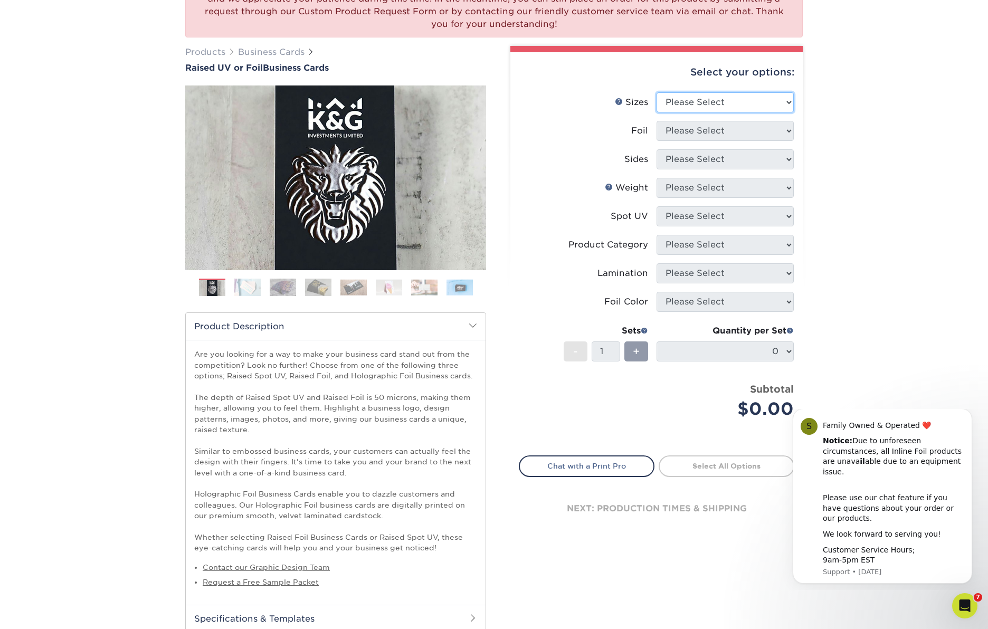
click at [787, 101] on select "Please Select 2" x 3.5" - Standard" at bounding box center [724, 102] width 137 height 20
select select "2.00x3.50"
click at [656, 92] on select "Please Select 2" x 3.5" - Standard" at bounding box center [724, 102] width 137 height 20
click at [763, 128] on select "Please Select No Yes" at bounding box center [724, 131] width 137 height 20
select select "0"
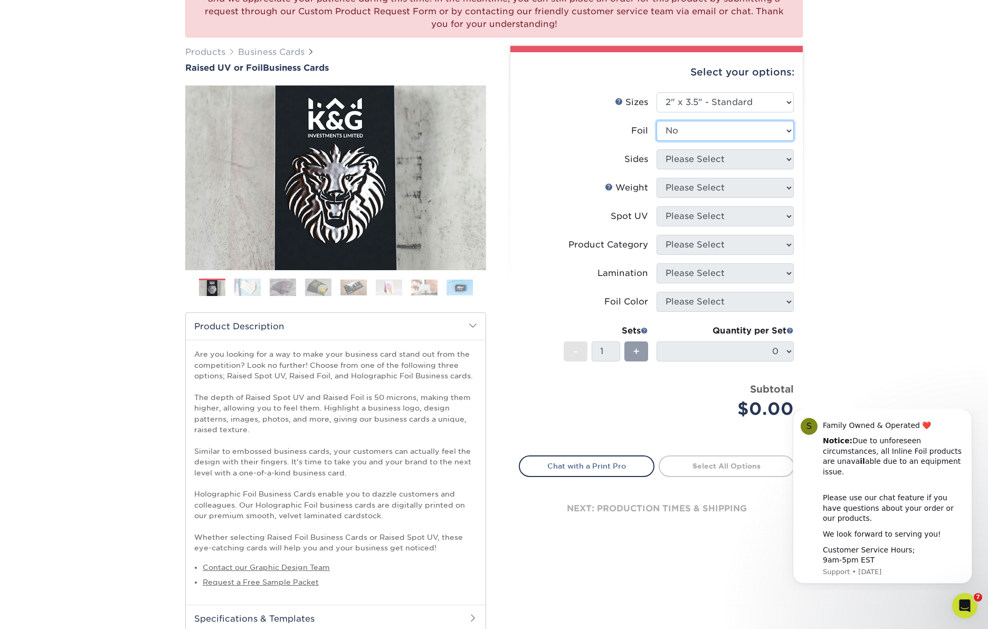
click at [656, 121] on select "Please Select No Yes" at bounding box center [724, 131] width 137 height 20
click at [749, 160] on select "Please Select Print Both Sides Print Front Only" at bounding box center [724, 159] width 137 height 20
select select "13abbda7-1d64-4f25-8bb2-c179b224825d"
click at [656, 149] on select "Please Select Print Both Sides Print Front Only" at bounding box center [724, 159] width 137 height 20
click at [742, 188] on select "Please Select 16PT" at bounding box center [724, 188] width 137 height 20
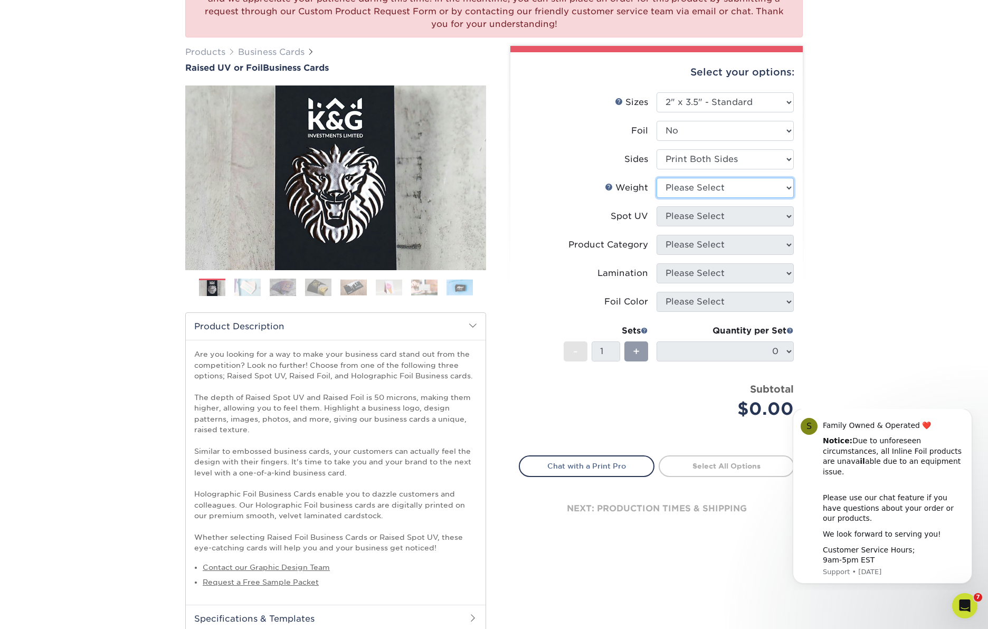
select select "16PT"
click at [656, 178] on select "Please Select 16PT" at bounding box center [724, 188] width 137 height 20
click at [727, 218] on select "Please Select No Spot UV Front Only" at bounding box center [724, 216] width 137 height 20
select select "1"
click at [656, 206] on select "Please Select No Spot UV Front Only" at bounding box center [724, 216] width 137 height 20
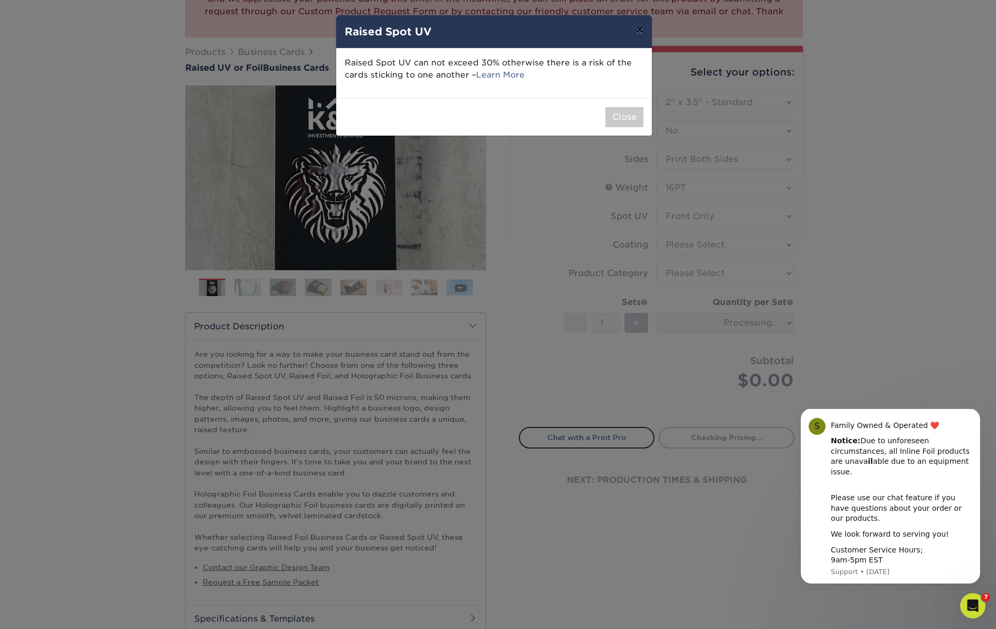
click at [642, 31] on button "×" at bounding box center [639, 30] width 24 height 30
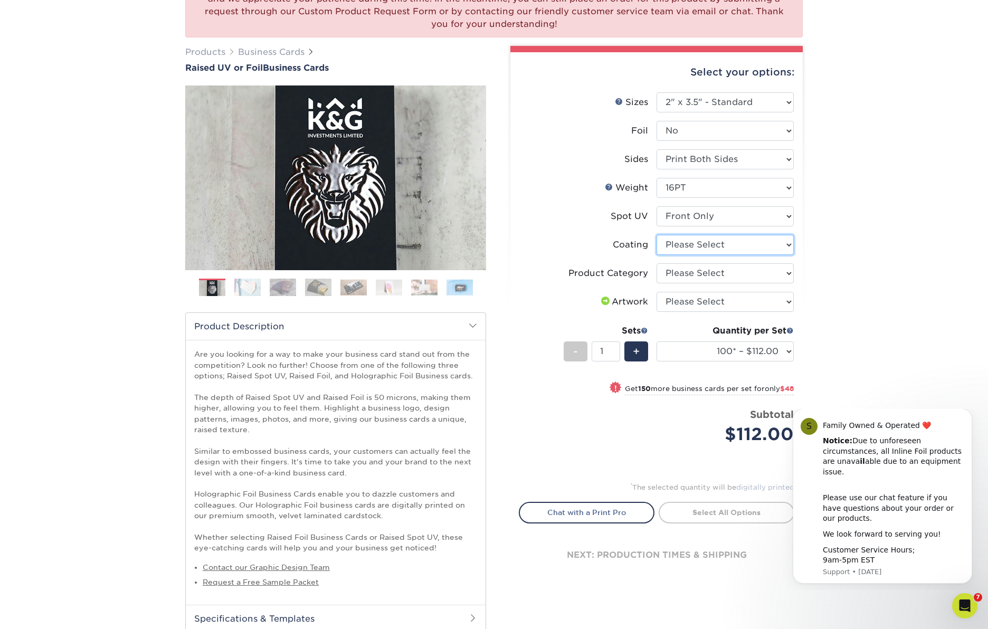
click at [718, 247] on select at bounding box center [724, 245] width 137 height 20
select select "3e7618de-abca-4bda-9f97-8b9129e913d8"
click at [656, 235] on select at bounding box center [724, 245] width 137 height 20
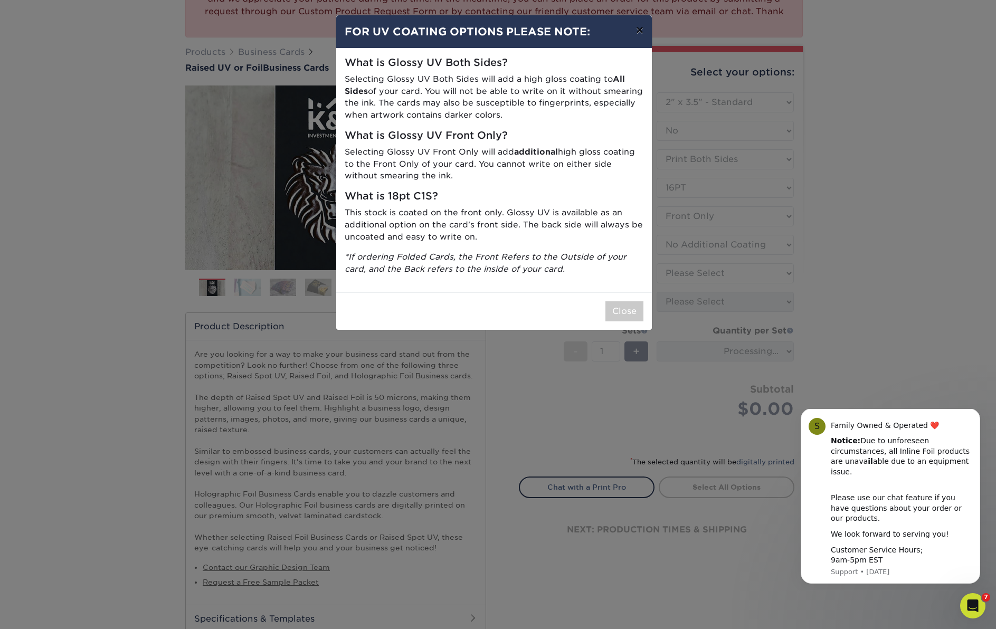
click at [638, 32] on button "×" at bounding box center [639, 30] width 24 height 30
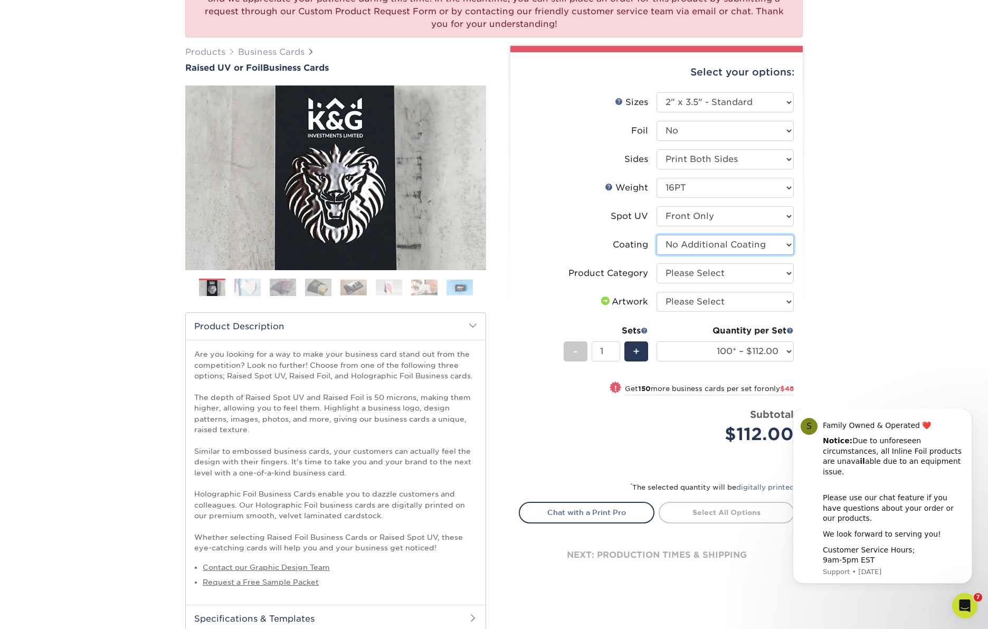
click at [747, 246] on select at bounding box center [724, 245] width 137 height 20
click at [656, 235] on select at bounding box center [724, 245] width 137 height 20
click at [738, 268] on select "Please Select Business Cards" at bounding box center [724, 273] width 137 height 20
select select "3b5148f1-0588-4f88-a218-97bcfdce65c1"
click at [656, 263] on select "Please Select Business Cards" at bounding box center [724, 273] width 137 height 20
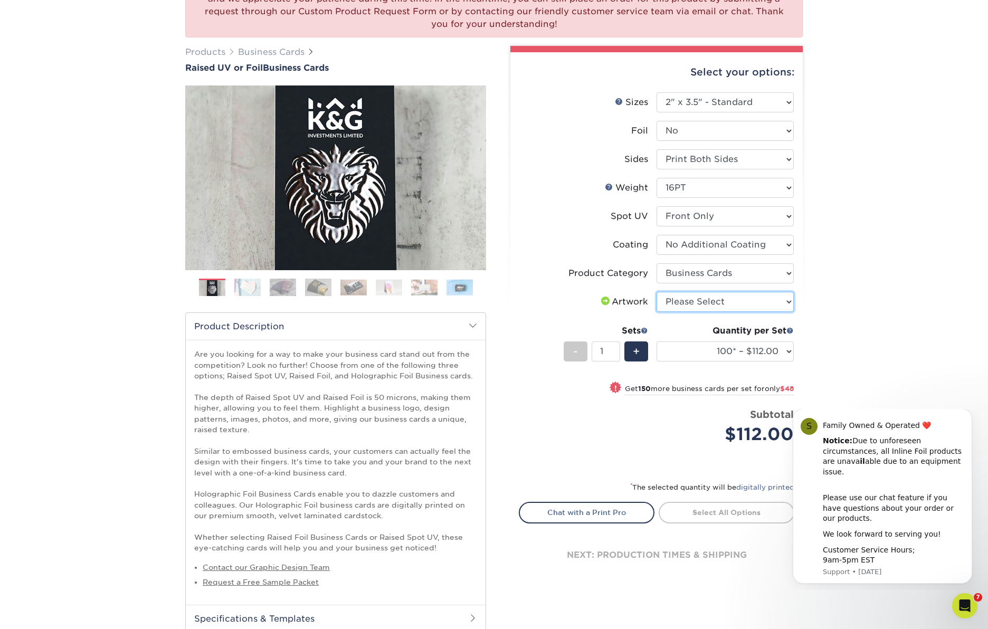
click at [712, 303] on select "Please Select I will upload files I need a design - $100" at bounding box center [724, 302] width 137 height 20
select select "upload"
click at [656, 292] on select "Please Select I will upload files I need a design - $100" at bounding box center [724, 302] width 137 height 20
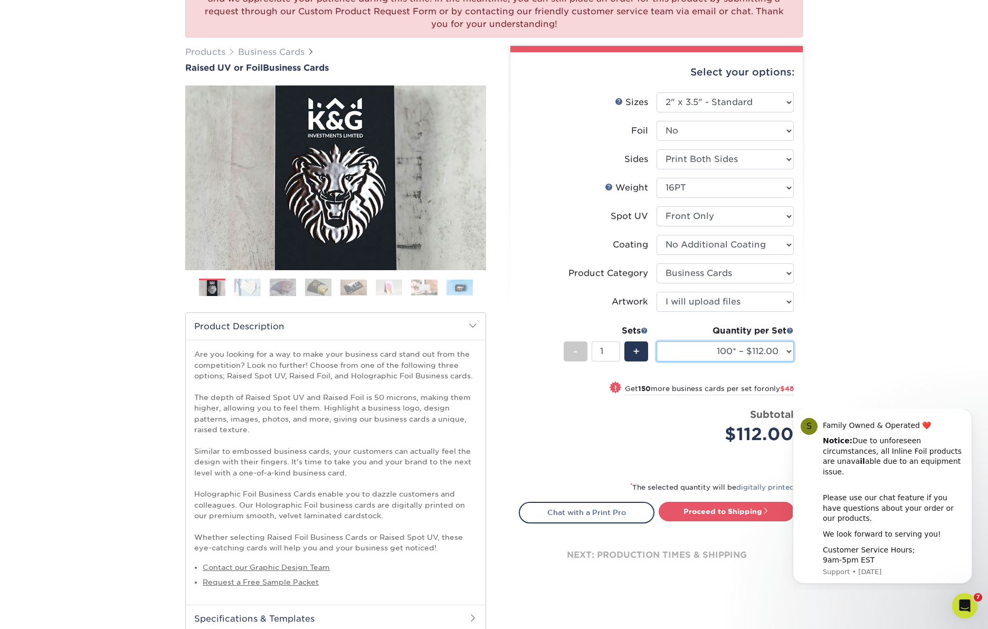
click at [768, 347] on select "100* – $112.00 250* – $160.00 500* – $216.00" at bounding box center [724, 351] width 137 height 20
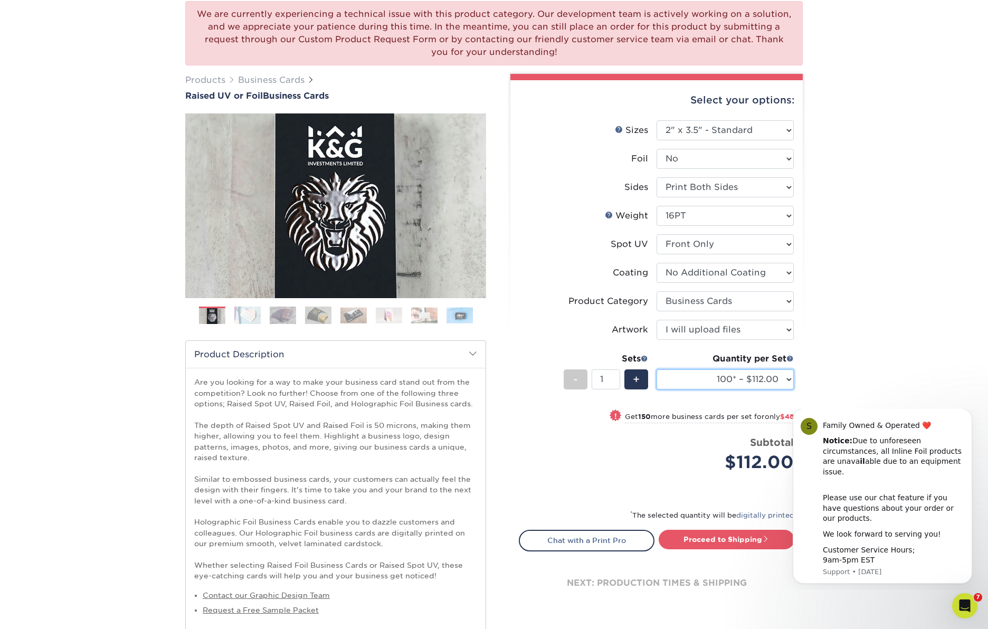
scroll to position [0, 0]
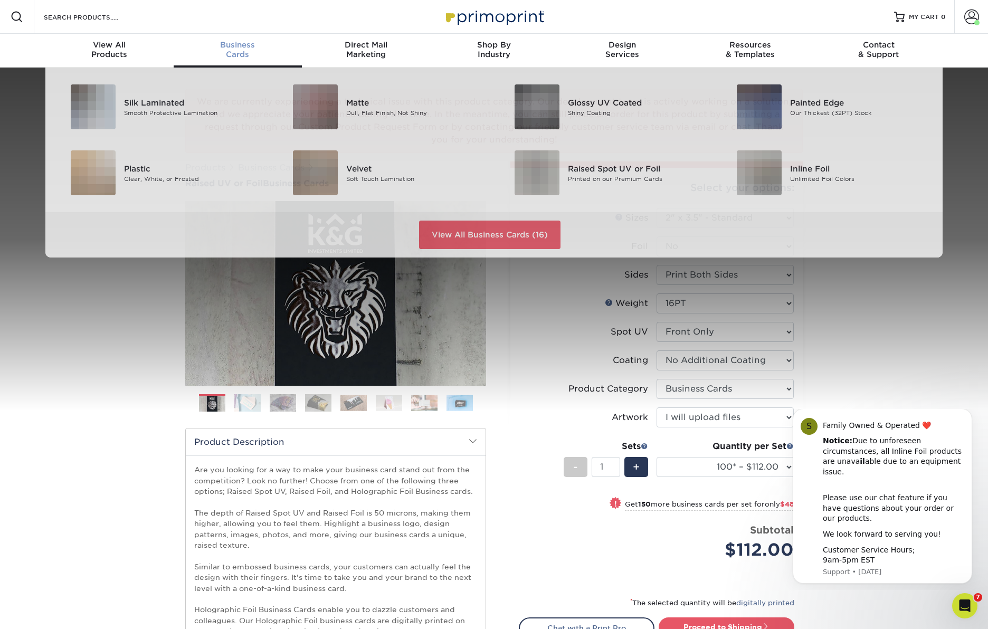
click at [243, 51] on div "Business Cards" at bounding box center [238, 49] width 128 height 19
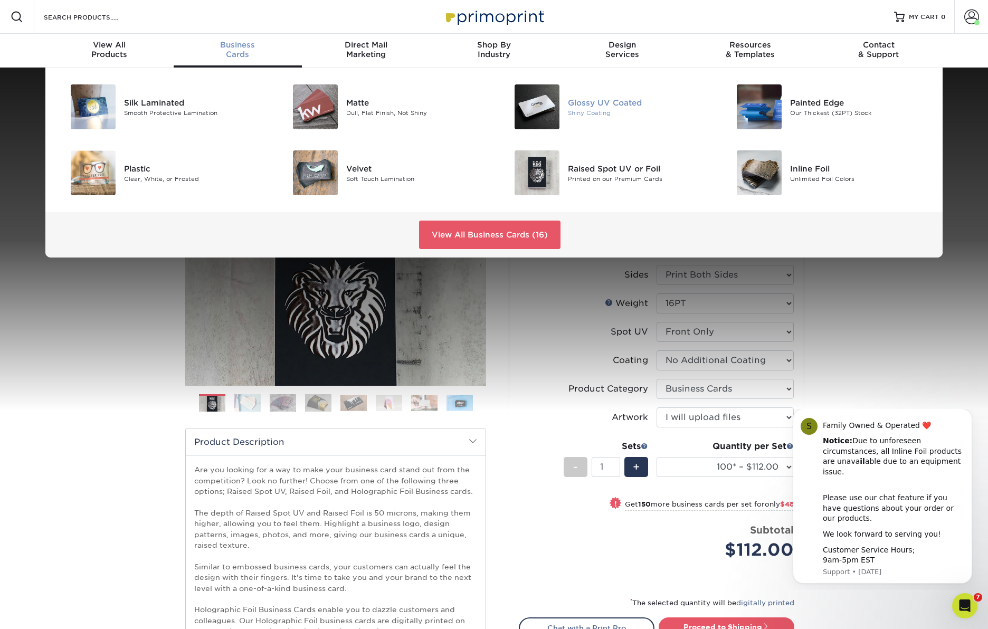
click at [596, 110] on div "Shiny Coating" at bounding box center [638, 112] width 140 height 9
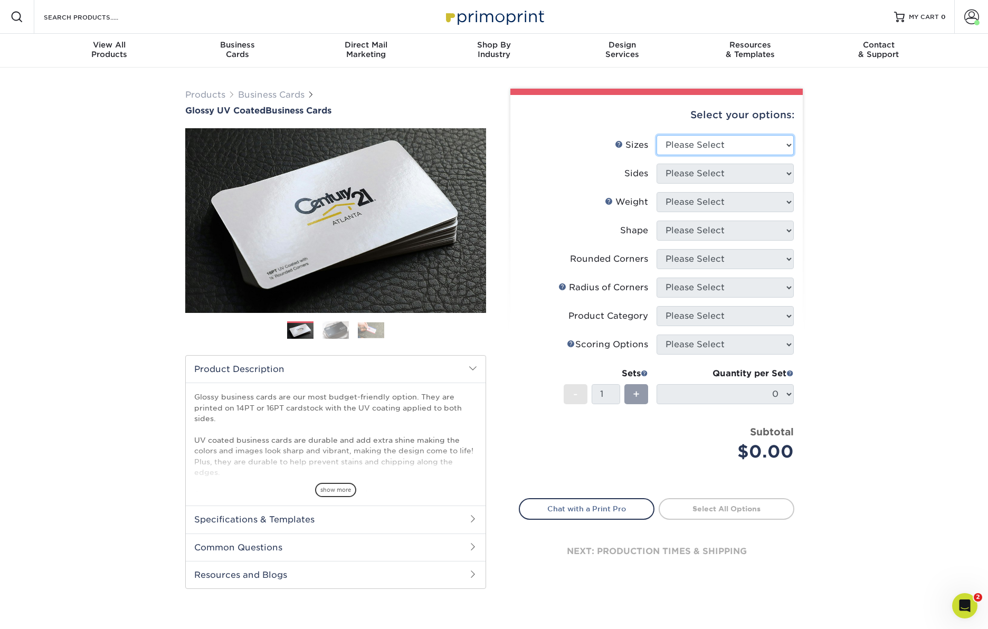
click at [701, 142] on select "Please Select 1.5" x 3.5" - Mini 1.75" x 3.5" - Mini 2" x 2" - Square 2" x 3" -…" at bounding box center [724, 145] width 137 height 20
select select "2.00x3.50"
click at [656, 135] on select "Please Select 1.5" x 3.5" - Mini 1.75" x 3.5" - Mini 2" x 2" - Square 2" x 3" -…" at bounding box center [724, 145] width 137 height 20
click at [704, 177] on select "Please Select Print Both Sides Print Front Only" at bounding box center [724, 174] width 137 height 20
select select "13abbda7-1d64-4f25-8bb2-c179b224825d"
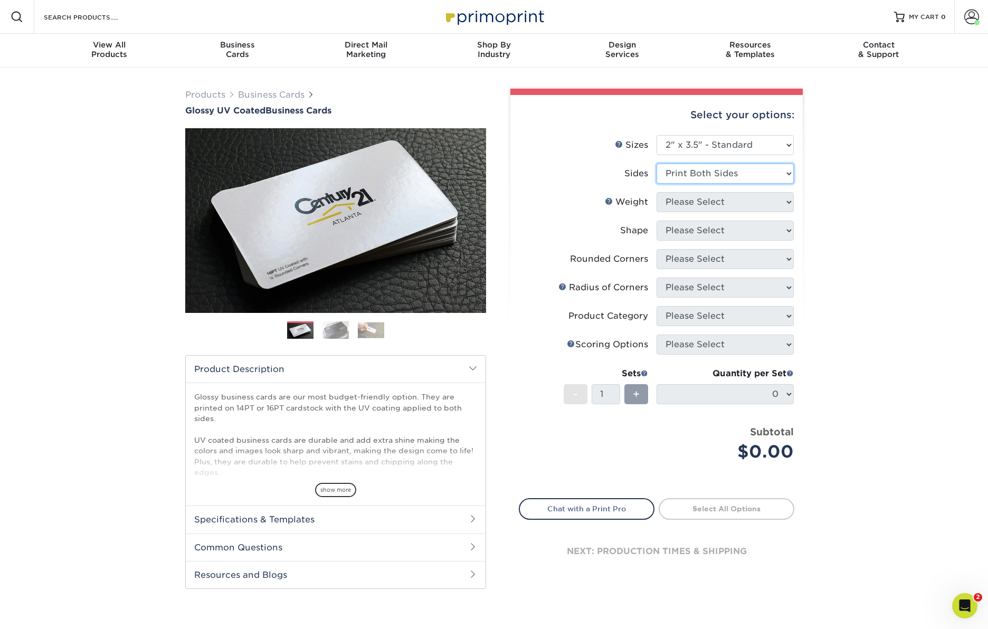
click at [656, 164] on select "Please Select Print Both Sides Print Front Only" at bounding box center [724, 174] width 137 height 20
click at [702, 200] on select "Please Select 16PT 14PT" at bounding box center [724, 202] width 137 height 20
select select "16PT"
click at [656, 192] on select "Please Select 16PT 14PT" at bounding box center [724, 202] width 137 height 20
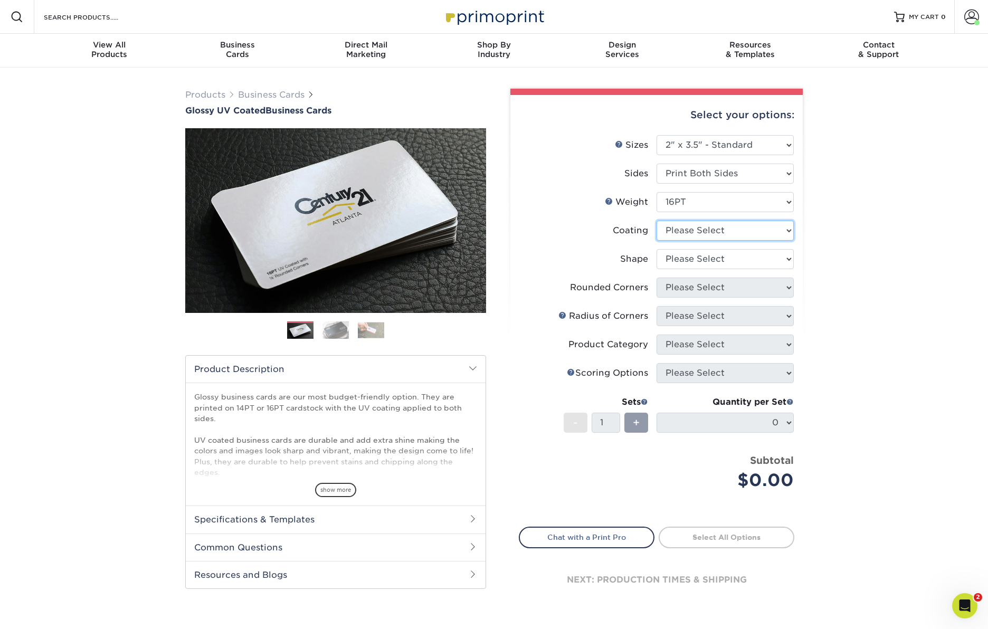
click at [715, 230] on select at bounding box center [724, 231] width 137 height 20
select select "ae367451-b2b8-45df-a344-0f05b6a12993"
click at [656, 221] on select at bounding box center [724, 231] width 137 height 20
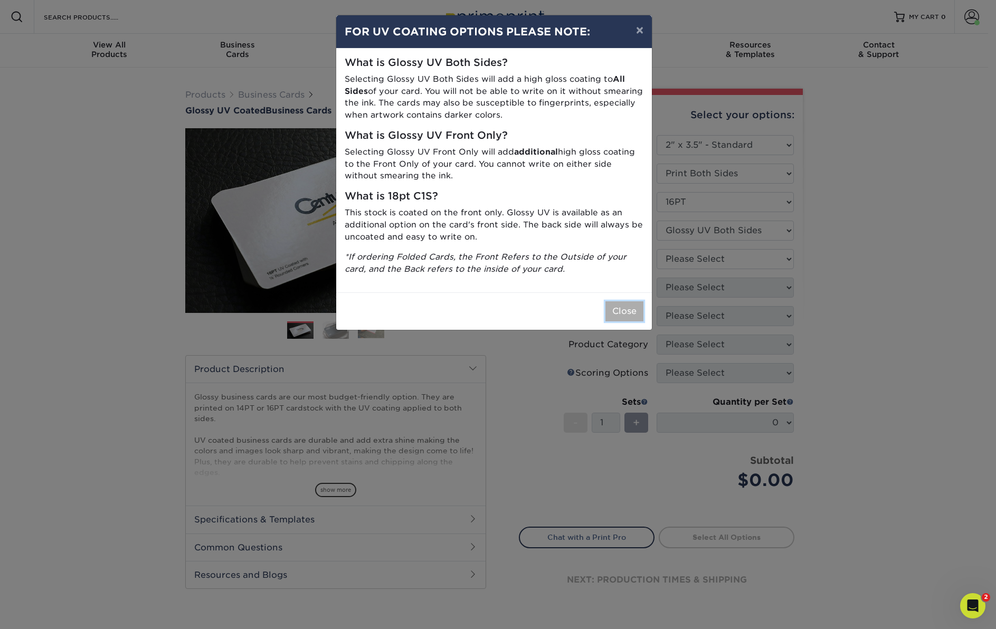
click at [630, 313] on button "Close" at bounding box center [624, 311] width 38 height 20
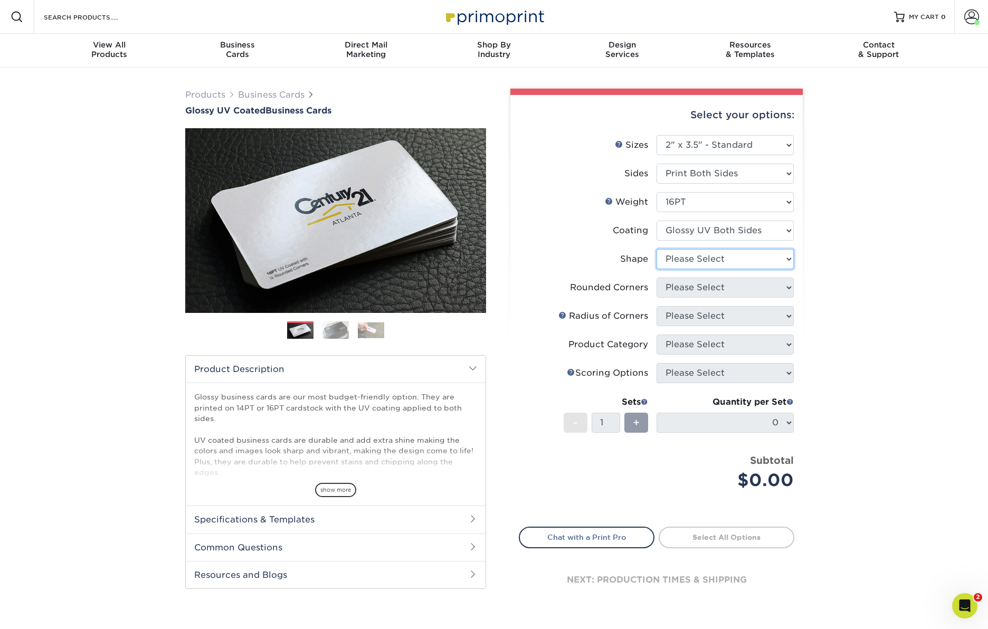
click at [725, 258] on select "Please Select Standard Oval" at bounding box center [724, 259] width 137 height 20
select select "standard"
click at [656, 249] on select "Please Select Standard Oval" at bounding box center [724, 259] width 137 height 20
click at [713, 292] on select "Please Select Yes - Round 2 Corners Yes - Round 4 Corners No" at bounding box center [724, 288] width 137 height 20
select select "0"
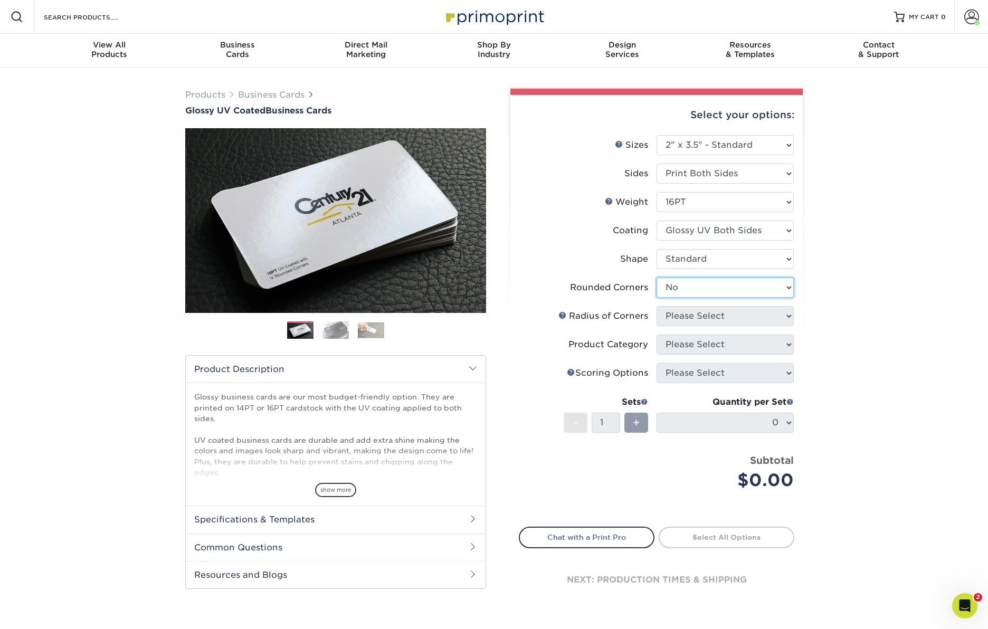
click at [656, 278] on select "Please Select Yes - Round 2 Corners Yes - Round 4 Corners No" at bounding box center [724, 288] width 137 height 20
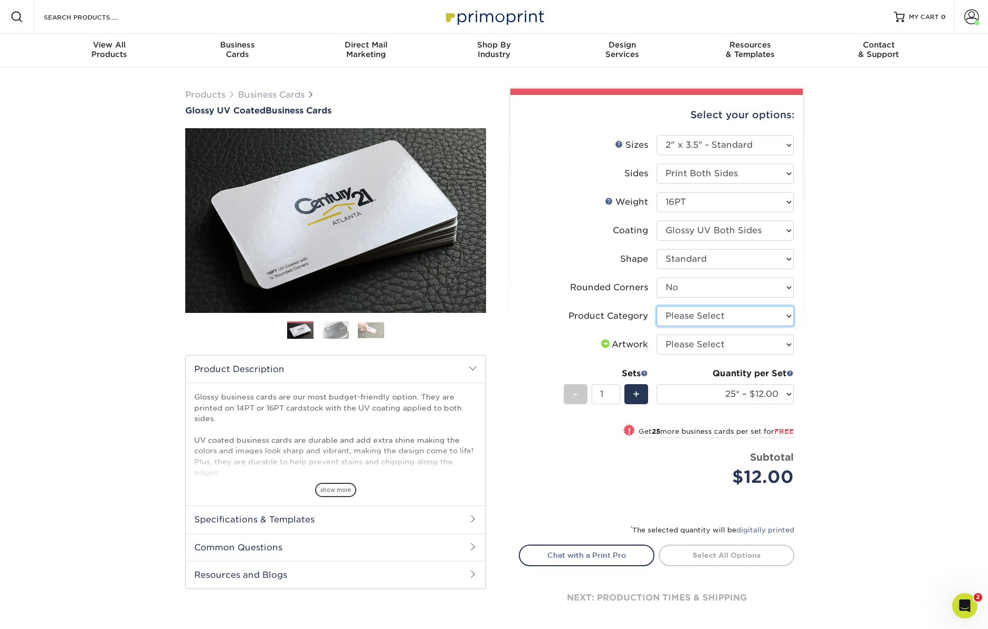
click at [728, 320] on select "Please Select Business Cards" at bounding box center [724, 316] width 137 height 20
select select "3b5148f1-0588-4f88-a218-97bcfdce65c1"
click at [656, 306] on select "Please Select Business Cards" at bounding box center [724, 316] width 137 height 20
click at [737, 342] on select "Please Select I will upload files I need a design - $100" at bounding box center [724, 345] width 137 height 20
select select "upload"
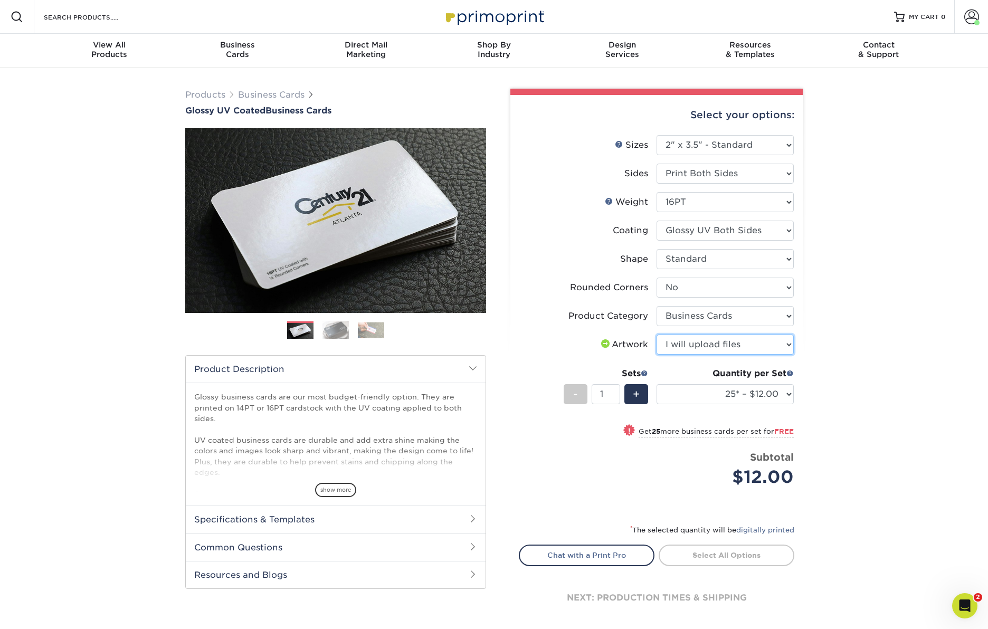
click at [656, 335] on select "Please Select I will upload files I need a design - $100" at bounding box center [724, 345] width 137 height 20
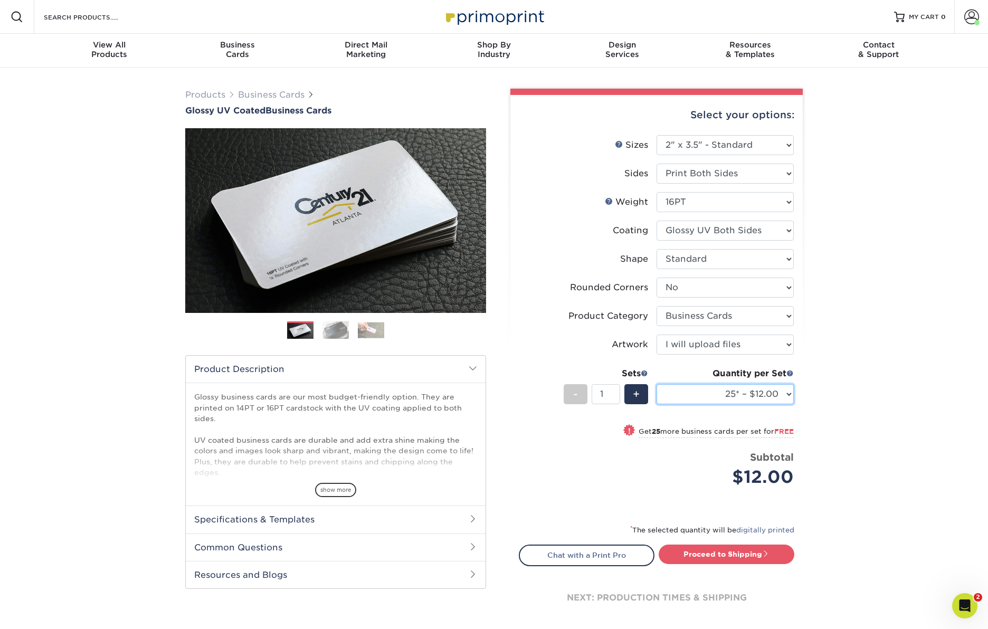
click at [755, 392] on select "25* – $12.00 50* – $12.00 100* – $12.00 250* – $21.00 500 – $42.00 1000 – $53.0…" at bounding box center [724, 394] width 137 height 20
select select "500 – $42.00"
click at [656, 384] on select "25* – $12.00 50* – $12.00 100* – $12.00 250* – $21.00 500 – $42.00 1000 – $53.0…" at bounding box center [724, 394] width 137 height 20
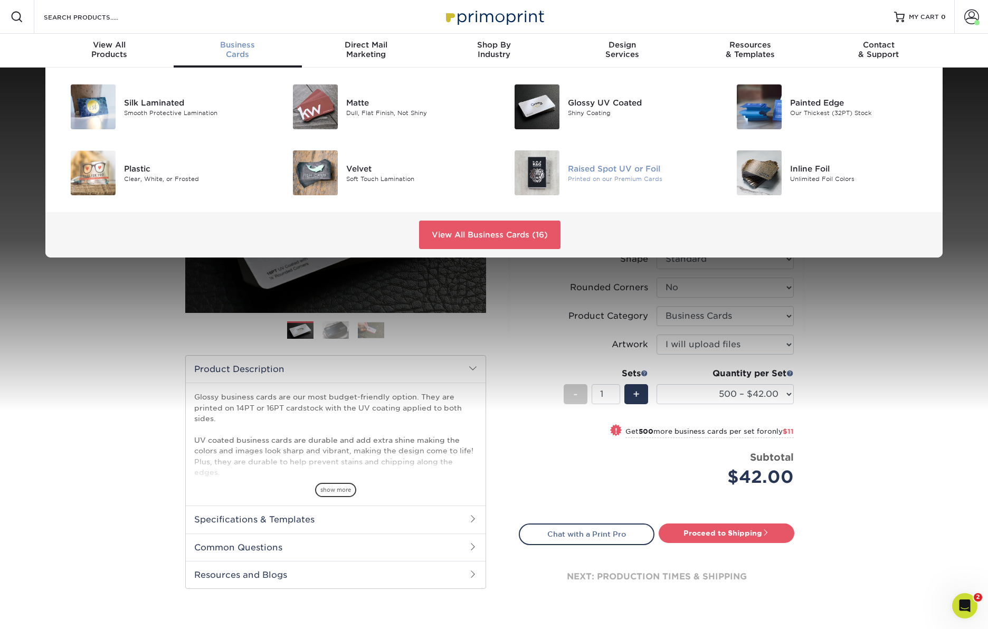
click at [588, 164] on div "Raised Spot UV or Foil" at bounding box center [638, 169] width 140 height 12
